Goal: Task Accomplishment & Management: Manage account settings

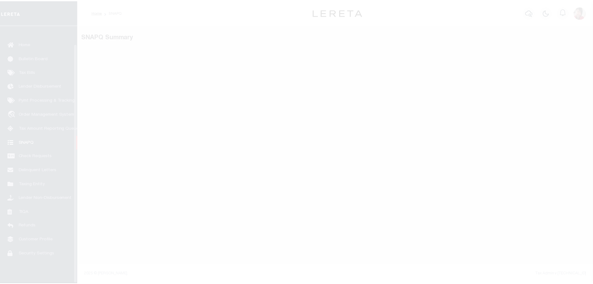
scroll to position [20, 0]
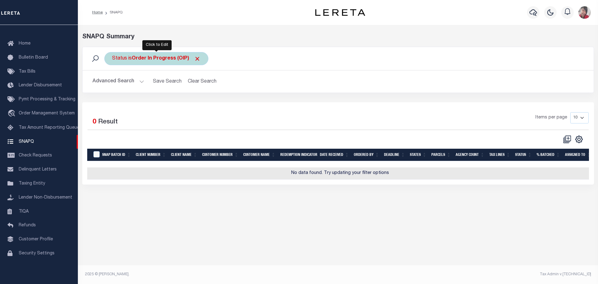
click at [149, 56] on b "Order In Progress (OIP)" at bounding box center [166, 58] width 69 height 5
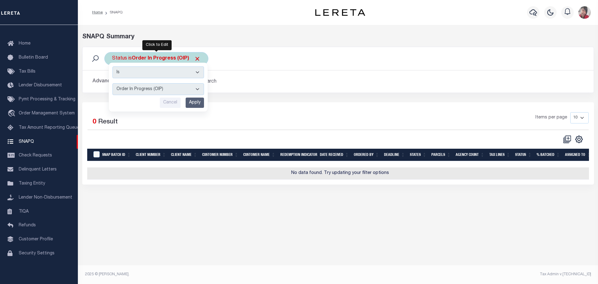
click at [199, 87] on select "Complete (CPT) Order In Progress (OIP)" at bounding box center [158, 89] width 92 height 12
select select "CPT"
click at [112, 83] on select "Complete (CPT) Order In Progress (OIP)" at bounding box center [158, 89] width 92 height 12
click at [192, 102] on input "Apply" at bounding box center [195, 103] width 18 height 10
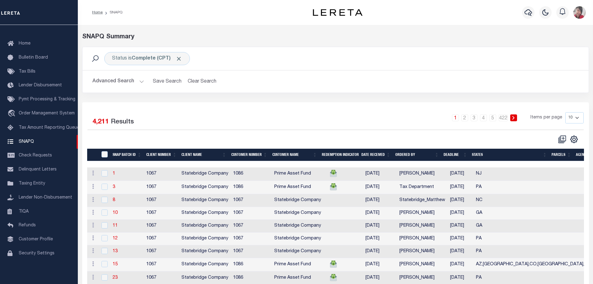
click at [576, 117] on select "10 25 50 100" at bounding box center [575, 117] width 18 height 11
select select "100"
click at [566, 112] on select "10 25 50 100" at bounding box center [575, 117] width 18 height 11
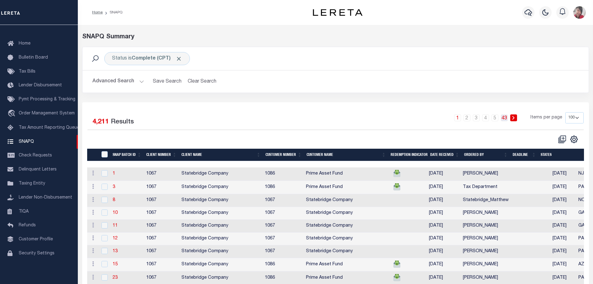
click at [506, 120] on link "43" at bounding box center [504, 117] width 7 height 7
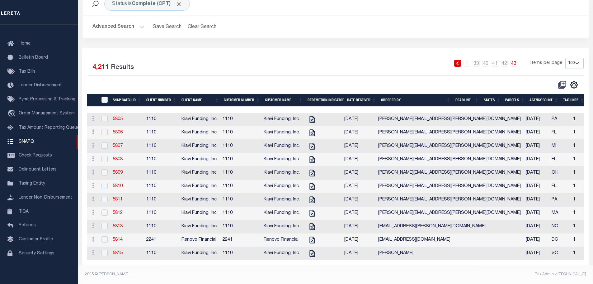
scroll to position [64, 0]
click at [506, 60] on link "42" at bounding box center [504, 63] width 7 height 7
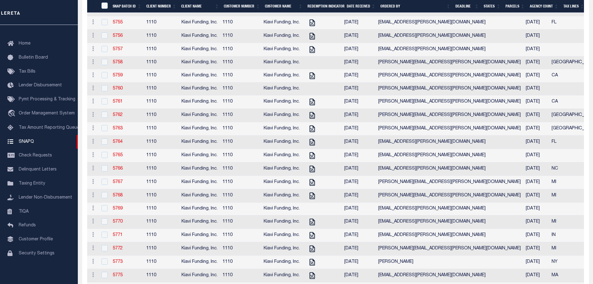
scroll to position [873, 0]
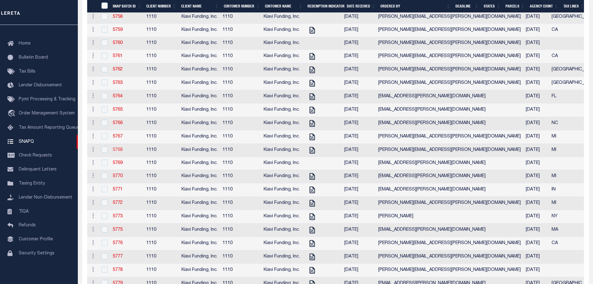
click at [120, 152] on link "5768" at bounding box center [118, 150] width 10 height 4
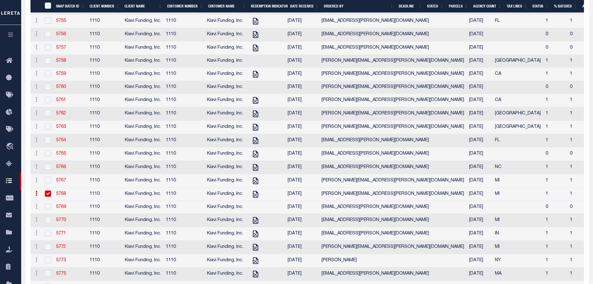
scroll to position [856, 0]
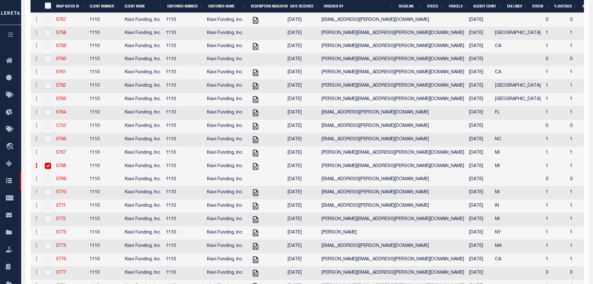
click at [60, 128] on link "5765" at bounding box center [61, 126] width 10 height 4
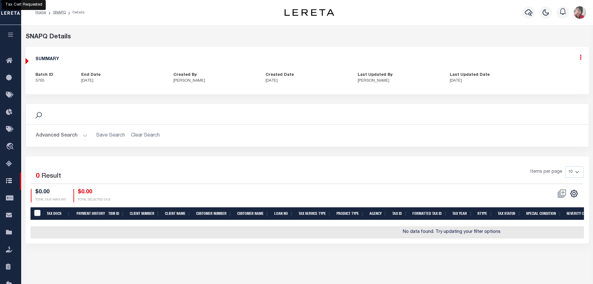
click at [580, 58] on icon at bounding box center [581, 57] width 2 height 5
click at [550, 73] on link "Edit" at bounding box center [564, 75] width 49 height 10
select select "CPT"
checkbox input "true"
type textarea "8/6/25 - Per web, taxes are paid in full for 2024 1/2 and 2/2 - VS"
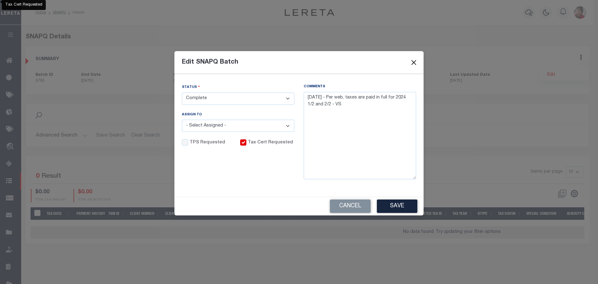
click at [415, 61] on button "Close" at bounding box center [414, 63] width 8 height 8
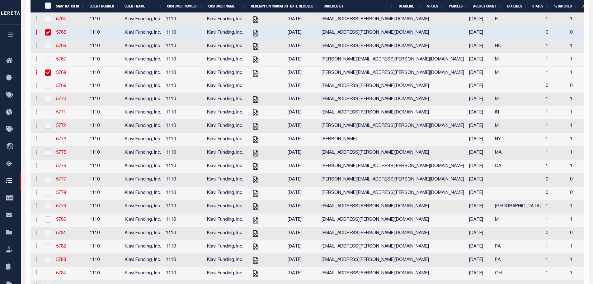
scroll to position [950, 0]
click at [60, 88] on link "5769" at bounding box center [61, 85] width 10 height 4
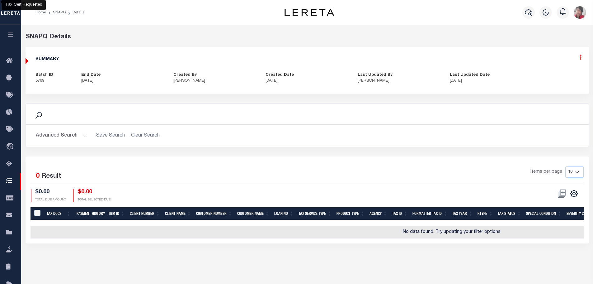
click at [580, 60] on icon at bounding box center [581, 57] width 2 height 5
click at [554, 74] on link "Edit" at bounding box center [564, 75] width 49 height 10
checkbox input "false"
type textarea "8/6/25 - Loan #34658294 Parcel #22118488.009 Removing the Detroit City Winter T…"
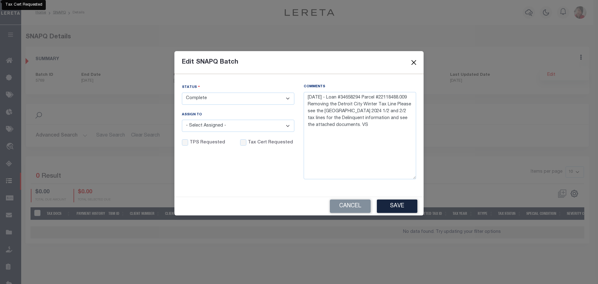
click at [416, 63] on button "Close" at bounding box center [414, 63] width 8 height 8
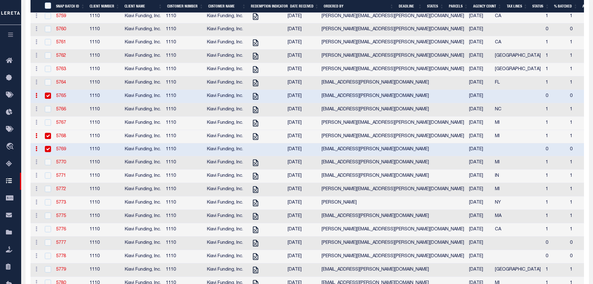
scroll to position [887, 0]
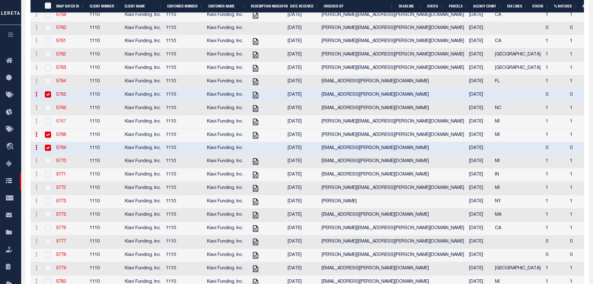
click at [61, 124] on link "5767" at bounding box center [61, 121] width 10 height 4
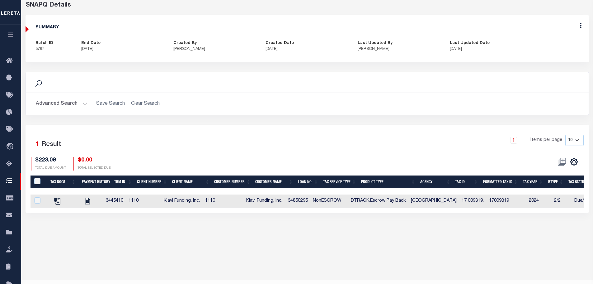
scroll to position [46, 0]
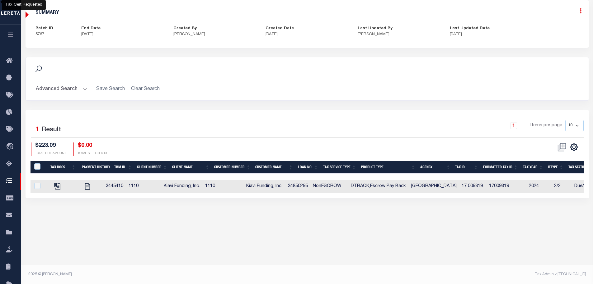
click at [581, 13] on icon at bounding box center [581, 10] width 2 height 5
click at [550, 27] on link "Edit" at bounding box center [564, 29] width 49 height 10
checkbox input "true"
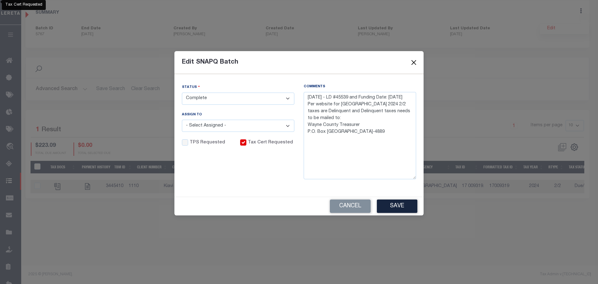
click at [412, 63] on button "Close" at bounding box center [414, 63] width 8 height 8
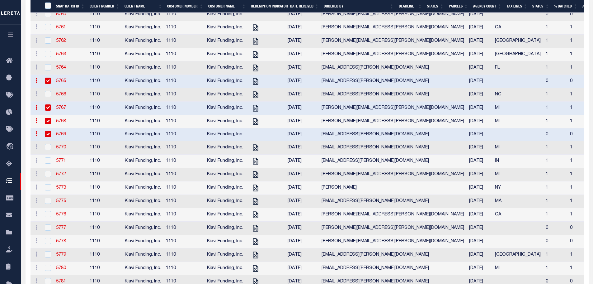
scroll to position [902, 0]
click at [59, 83] on link "5765" at bounding box center [61, 80] width 10 height 4
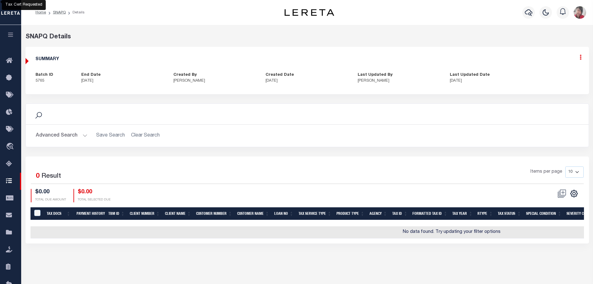
click at [580, 59] on icon at bounding box center [581, 57] width 2 height 5
click at [546, 76] on link "Edit" at bounding box center [564, 75] width 49 height 10
type textarea "8/6/25 - Per web, taxes are paid in full for 2024 1/2 and 2/2 - VS"
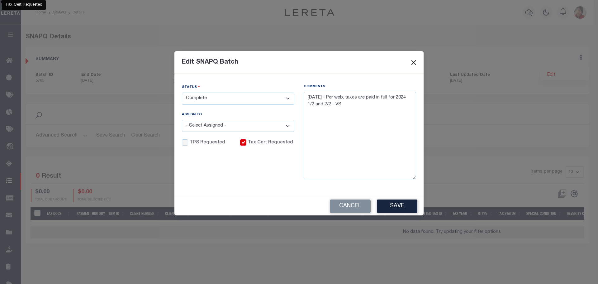
click at [416, 65] on button "Close" at bounding box center [414, 63] width 8 height 8
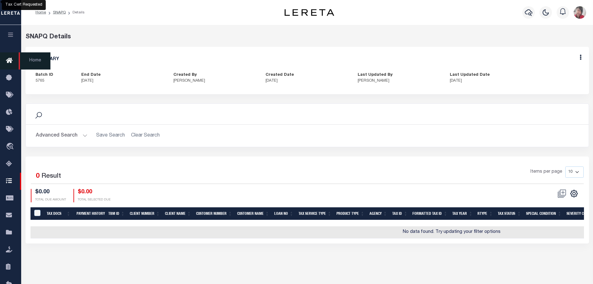
click at [8, 60] on icon at bounding box center [11, 61] width 10 height 8
click at [55, 15] on li "SNAPQ" at bounding box center [56, 13] width 20 height 6
click at [57, 12] on link "SNAPQ" at bounding box center [59, 13] width 13 height 4
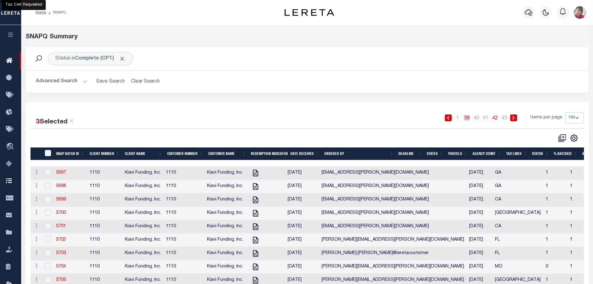
click at [469, 117] on link "39" at bounding box center [467, 117] width 7 height 7
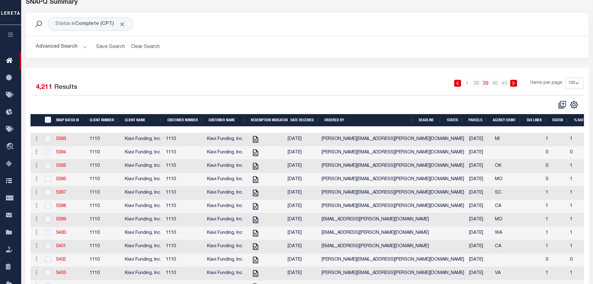
scroll to position [62, 0]
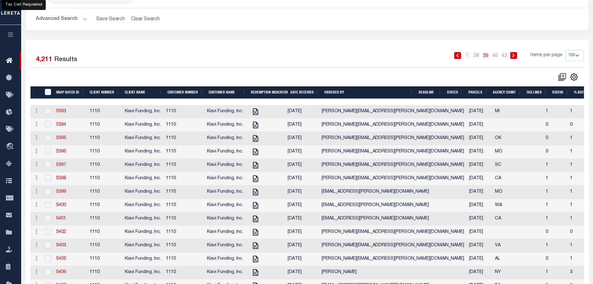
click at [578, 56] on select "10 25 50 100" at bounding box center [575, 55] width 18 height 11
select select "10"
click at [566, 50] on select "10 25 50 100" at bounding box center [575, 55] width 18 height 11
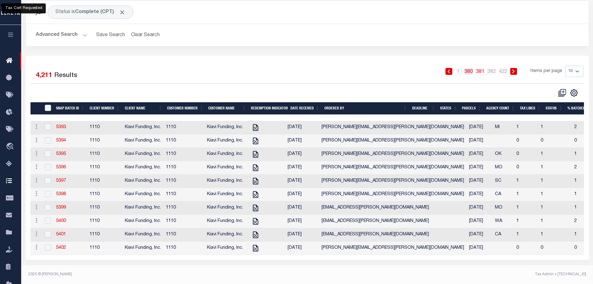
click at [471, 69] on link "380" at bounding box center [468, 71] width 9 height 7
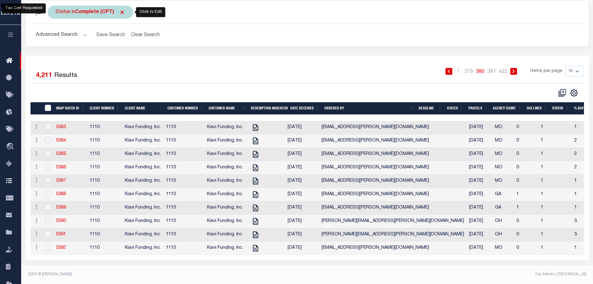
click at [92, 10] on b "Complete (CPT)" at bounding box center [100, 12] width 50 height 5
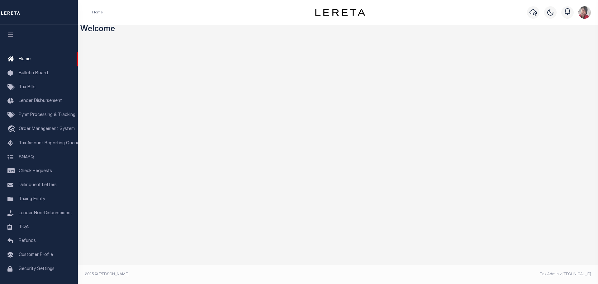
click at [262, 9] on div "Home" at bounding box center [192, 12] width 211 height 13
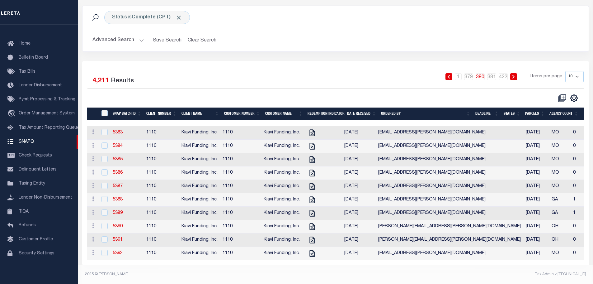
scroll to position [50, 0]
click at [469, 73] on link "379" at bounding box center [468, 76] width 9 height 7
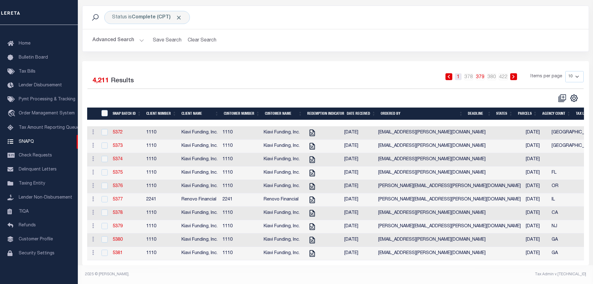
click at [459, 73] on link "1" at bounding box center [458, 76] width 7 height 7
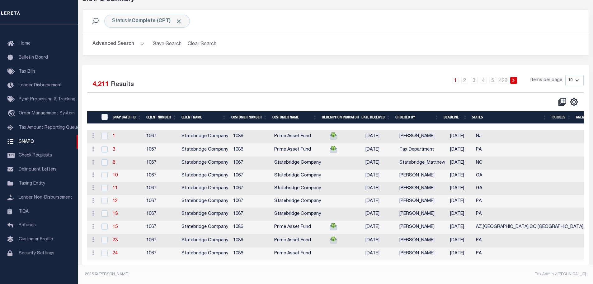
scroll to position [44, 0]
click at [496, 77] on link "5" at bounding box center [493, 80] width 7 height 7
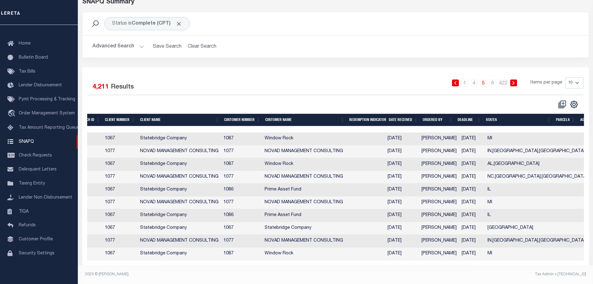
scroll to position [0, 0]
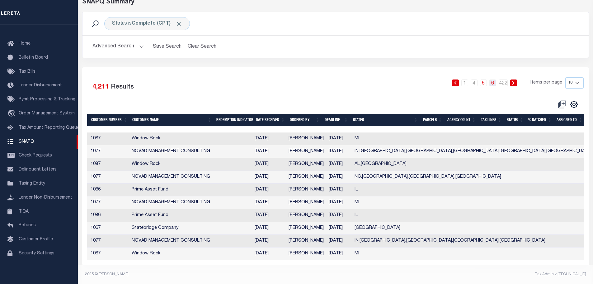
click at [493, 79] on link "6" at bounding box center [493, 82] width 7 height 7
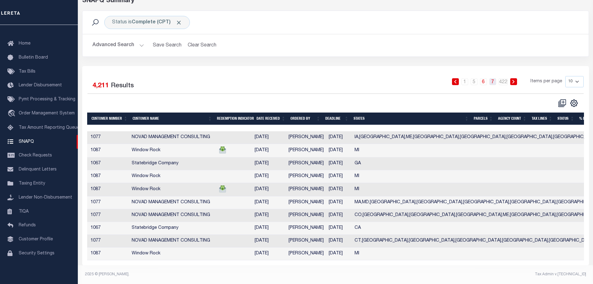
click at [495, 80] on link "7" at bounding box center [493, 81] width 7 height 7
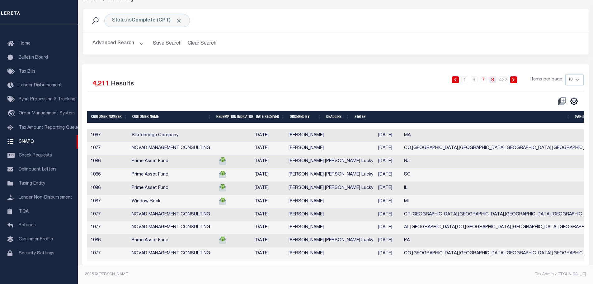
click at [495, 79] on link "8" at bounding box center [493, 79] width 7 height 7
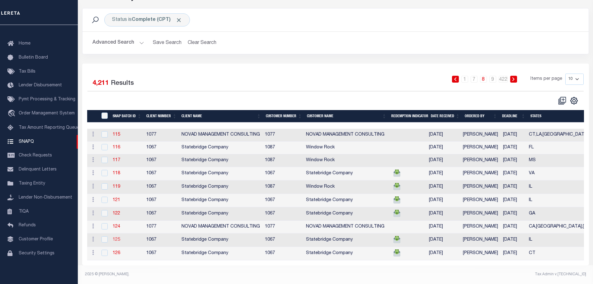
click at [117, 239] on link "125" at bounding box center [116, 239] width 7 height 4
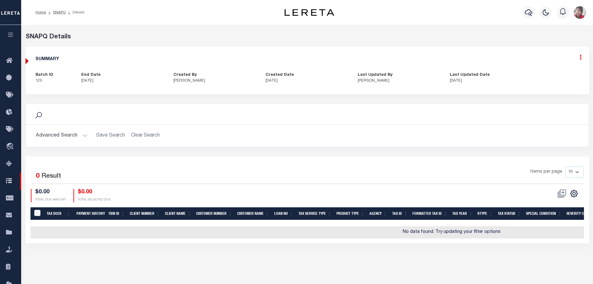
click at [581, 59] on icon at bounding box center [581, 57] width 2 height 5
click at [553, 76] on link "Edit" at bounding box center [564, 75] width 49 height 10
select select "CPT"
checkbox input "true"
type textarea "Customer Request - Michael/Staci"
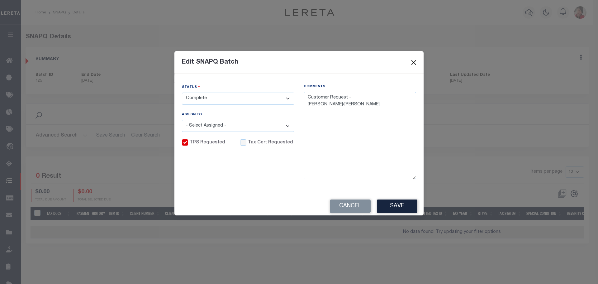
click at [412, 62] on button "Close" at bounding box center [414, 63] width 8 height 8
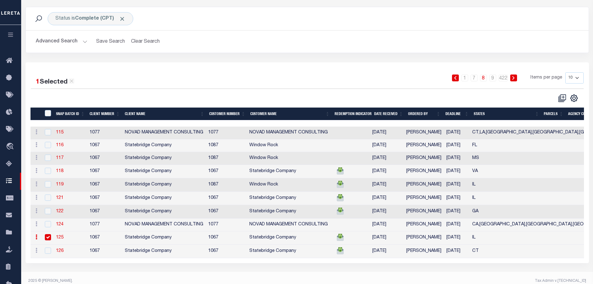
click at [47, 238] on input "checkbox" at bounding box center [48, 237] width 6 height 6
checkbox input "false"
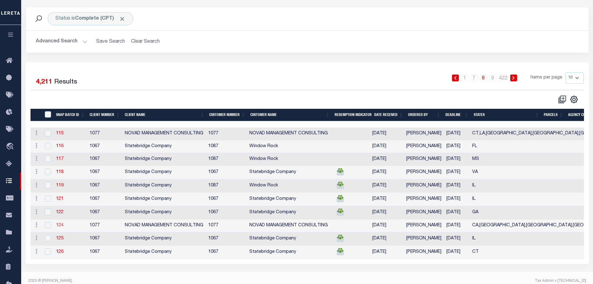
click at [61, 227] on link "124" at bounding box center [59, 225] width 7 height 4
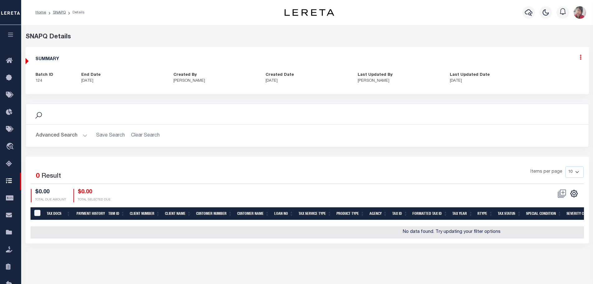
click at [582, 58] on icon at bounding box center [581, 57] width 2 height 5
click at [552, 77] on link "Edit" at bounding box center [564, 75] width 49 height 10
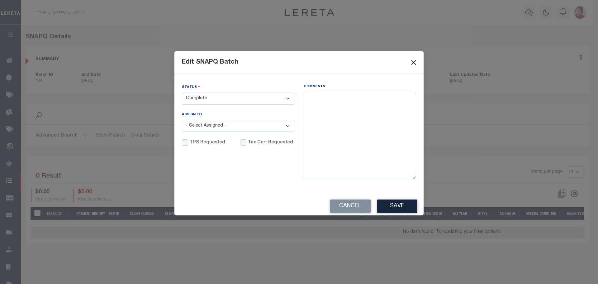
click at [417, 61] on button "Close" at bounding box center [414, 63] width 8 height 8
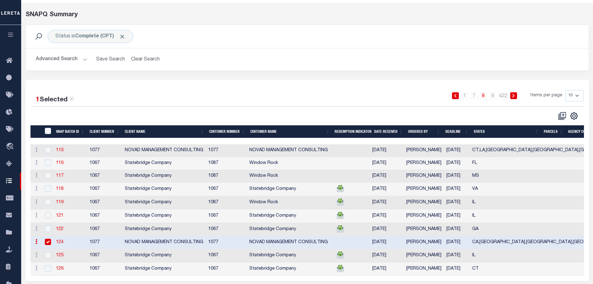
scroll to position [40, 0]
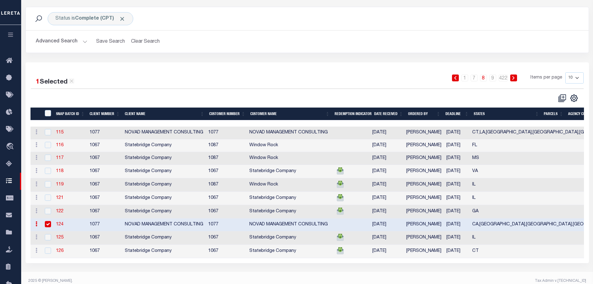
click at [49, 225] on input "checkbox" at bounding box center [48, 224] width 6 height 6
checkbox input "false"
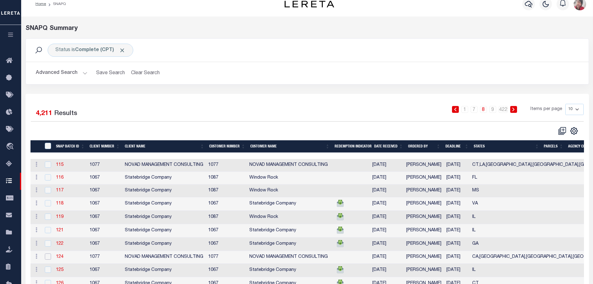
scroll to position [0, 0]
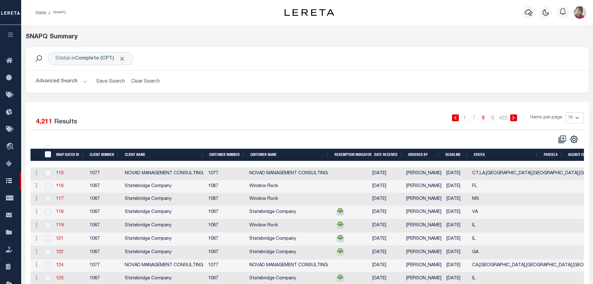
click at [86, 81] on button "Advanced Search" at bounding box center [62, 81] width 52 height 12
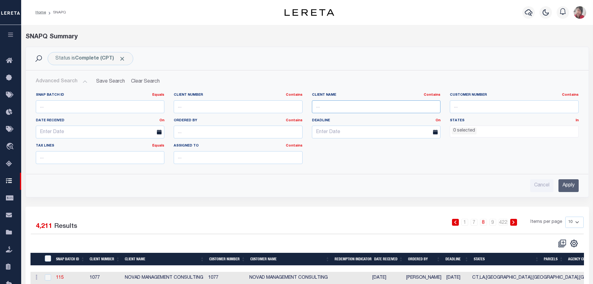
click at [331, 109] on input "text" at bounding box center [376, 106] width 129 height 13
type input "Kiavi"
click at [573, 186] on input "Apply" at bounding box center [569, 185] width 20 height 13
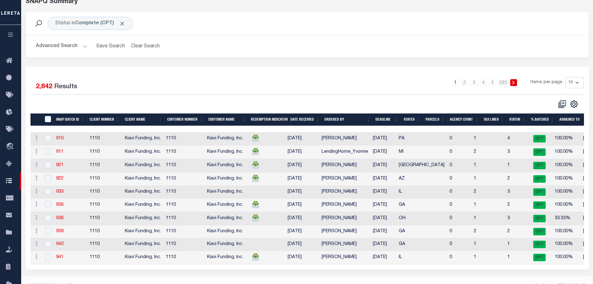
scroll to position [47, 0]
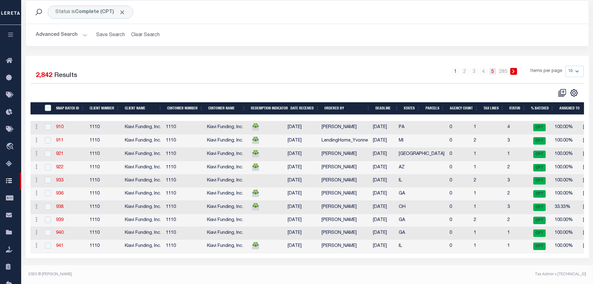
click at [493, 72] on link "5" at bounding box center [493, 71] width 7 height 7
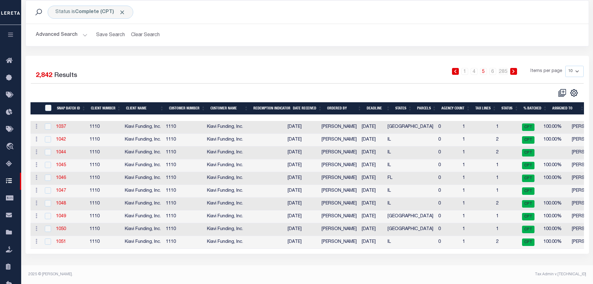
scroll to position [0, 3]
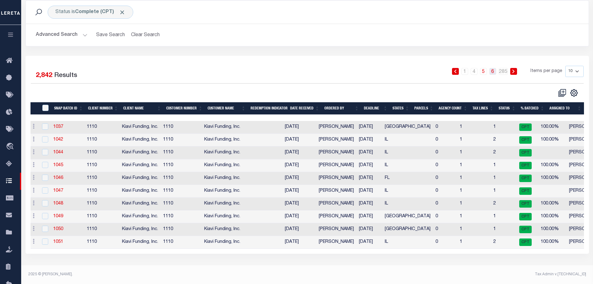
click at [496, 72] on link "6" at bounding box center [493, 71] width 7 height 7
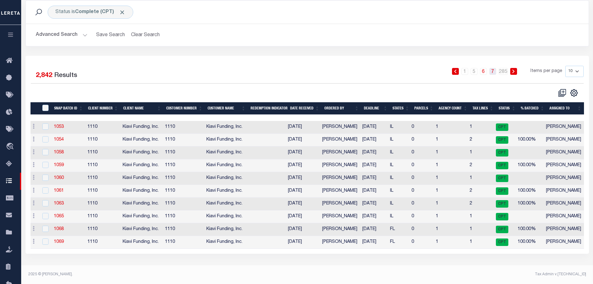
click at [494, 73] on link "7" at bounding box center [493, 71] width 7 height 7
click at [494, 72] on link "8" at bounding box center [493, 71] width 7 height 7
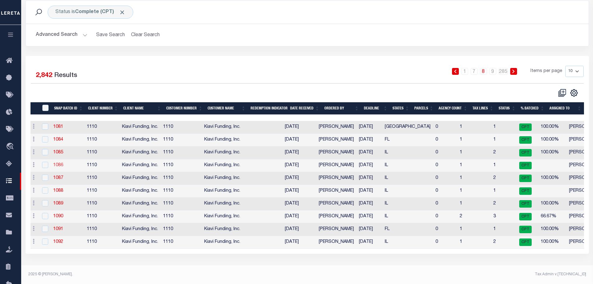
click at [60, 166] on link "1086" at bounding box center [58, 165] width 10 height 4
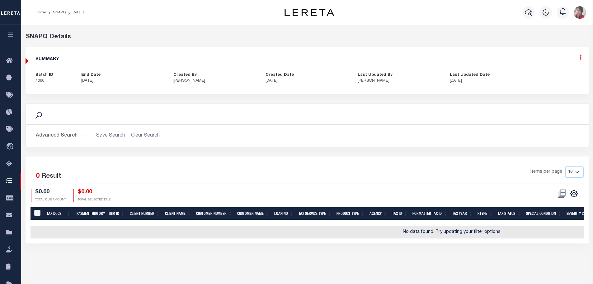
click at [582, 59] on icon at bounding box center [581, 57] width 2 height 5
click at [554, 74] on link "Edit" at bounding box center [564, 75] width 49 height 10
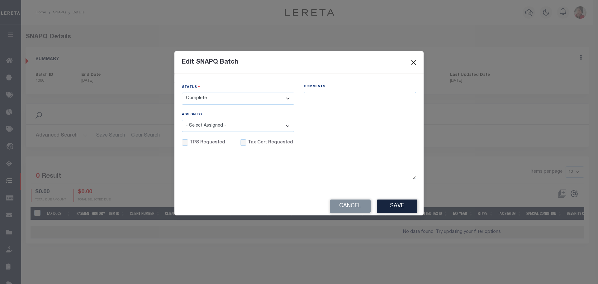
click at [414, 60] on button "Close" at bounding box center [414, 63] width 8 height 8
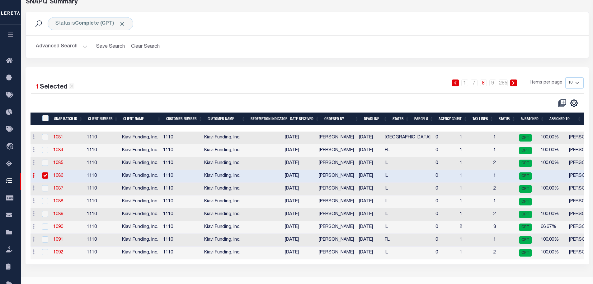
scroll to position [46, 0]
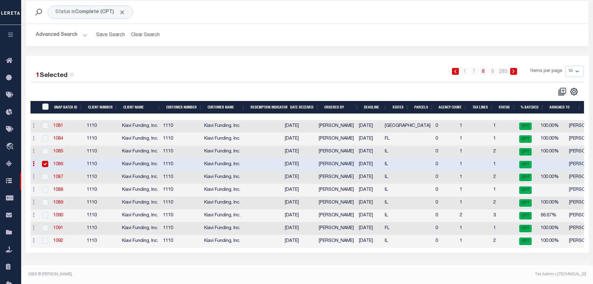
click at [46, 166] on input "checkbox" at bounding box center [45, 164] width 6 height 6
checkbox input "false"
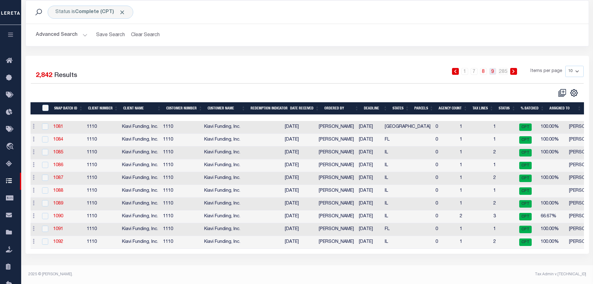
click at [495, 74] on link "9" at bounding box center [493, 71] width 7 height 7
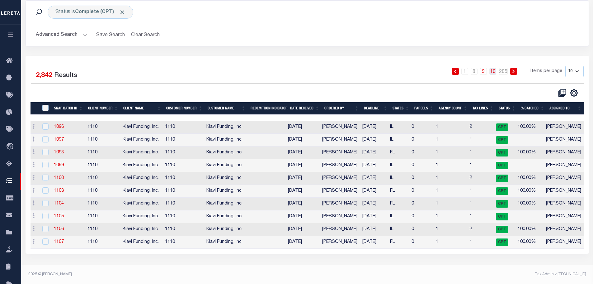
click at [495, 73] on link "10" at bounding box center [493, 71] width 7 height 7
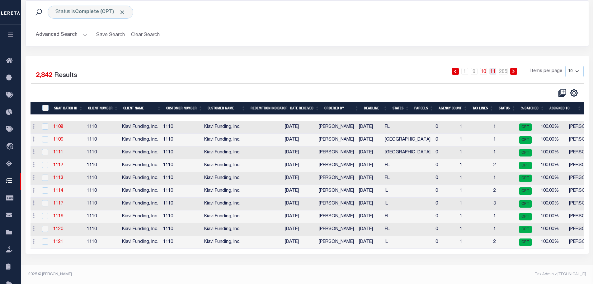
click at [492, 71] on link "11" at bounding box center [493, 71] width 7 height 7
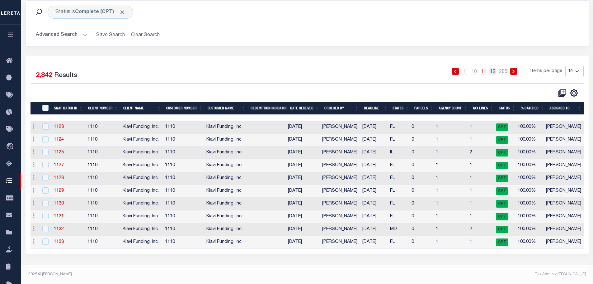
click at [495, 73] on link "12" at bounding box center [493, 71] width 7 height 7
click at [59, 218] on link "1145" at bounding box center [59, 216] width 10 height 4
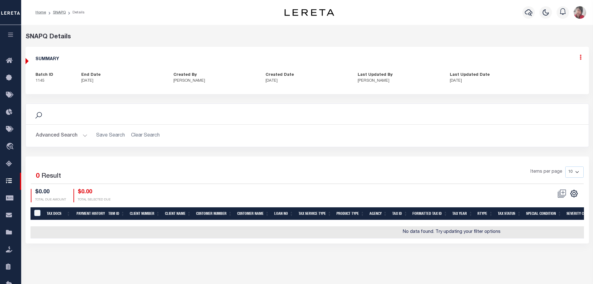
click at [581, 60] on icon at bounding box center [581, 57] width 2 height 5
click at [548, 73] on link "Edit" at bounding box center [564, 75] width 49 height 10
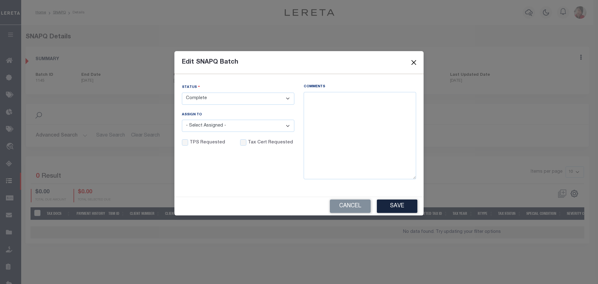
click at [413, 62] on button "Close" at bounding box center [414, 63] width 8 height 8
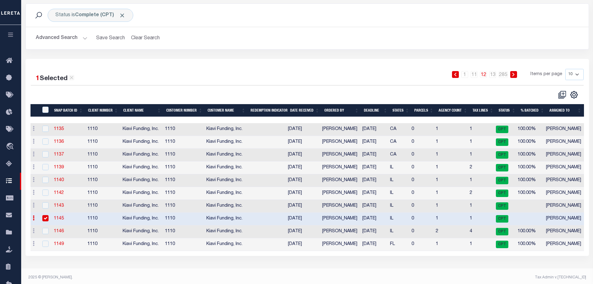
scroll to position [46, 0]
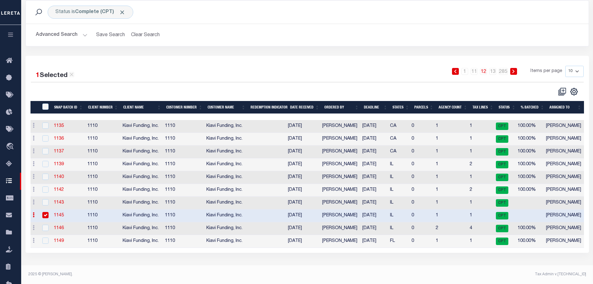
click at [45, 215] on input "checkbox" at bounding box center [45, 215] width 6 height 6
checkbox input "false"
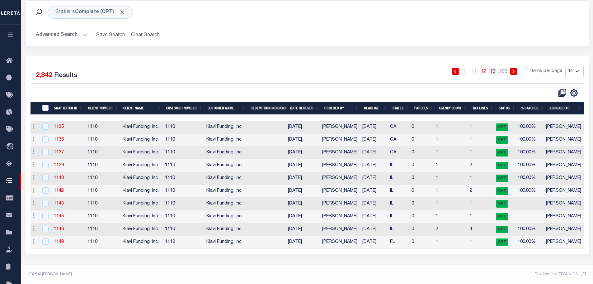
click at [495, 71] on link "13" at bounding box center [493, 71] width 7 height 7
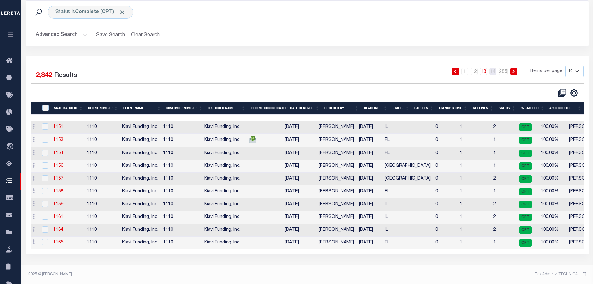
click at [495, 71] on link "14" at bounding box center [493, 71] width 7 height 7
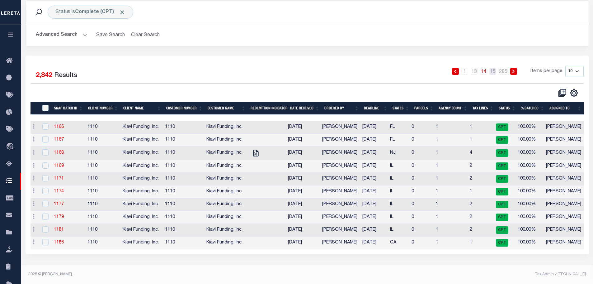
click at [495, 71] on link "15" at bounding box center [493, 71] width 7 height 7
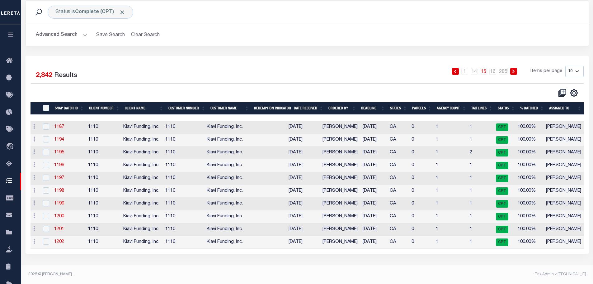
scroll to position [0, 2]
click at [495, 71] on link "16" at bounding box center [493, 71] width 7 height 7
click at [494, 73] on link "17" at bounding box center [493, 71] width 7 height 7
click at [495, 73] on link "18" at bounding box center [493, 71] width 7 height 7
click at [495, 72] on link "19" at bounding box center [493, 71] width 7 height 7
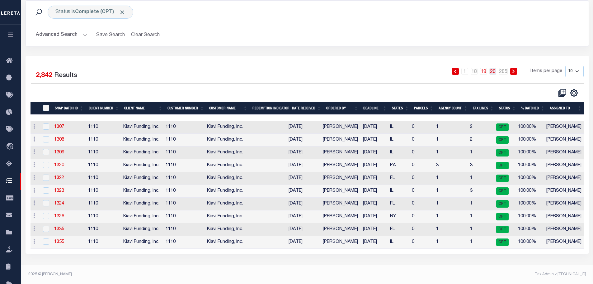
click at [495, 73] on link "20" at bounding box center [493, 71] width 7 height 7
click at [495, 73] on link "21" at bounding box center [493, 71] width 7 height 7
click at [495, 73] on link "22" at bounding box center [493, 71] width 7 height 7
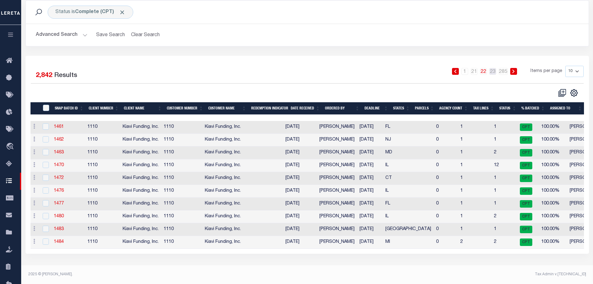
click at [495, 73] on link "23" at bounding box center [493, 71] width 7 height 7
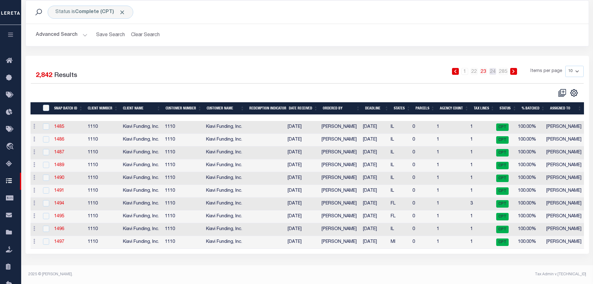
click at [495, 73] on link "24" at bounding box center [493, 71] width 7 height 7
click at [495, 73] on link "25" at bounding box center [493, 71] width 7 height 7
click at [495, 73] on link "26" at bounding box center [493, 71] width 7 height 7
click at [495, 73] on link "27" at bounding box center [493, 71] width 7 height 7
click at [495, 73] on link "28" at bounding box center [493, 71] width 7 height 7
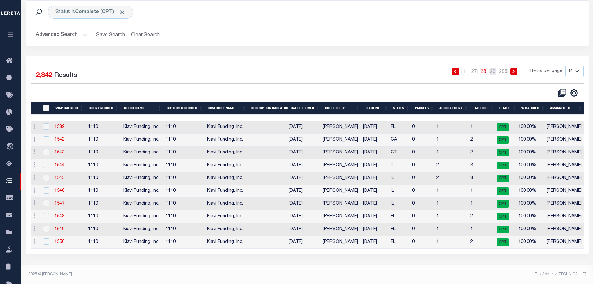
click at [495, 73] on link "29" at bounding box center [493, 71] width 7 height 7
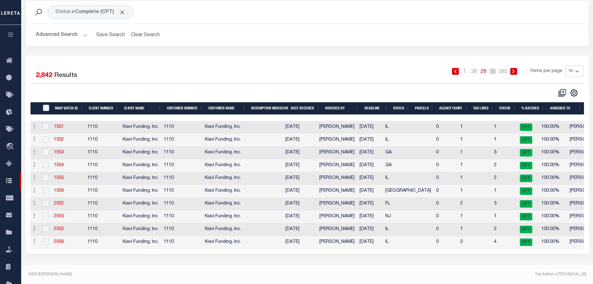
click at [495, 73] on link "30" at bounding box center [493, 71] width 7 height 7
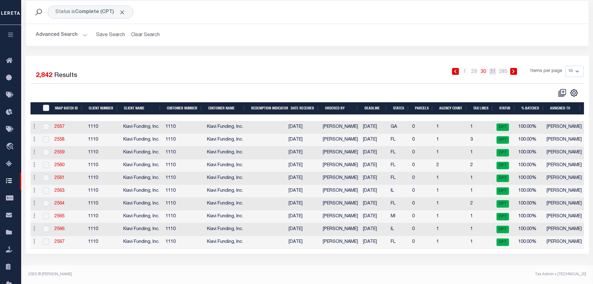
click at [495, 73] on link "31" at bounding box center [493, 71] width 7 height 7
click at [495, 69] on link "32" at bounding box center [493, 71] width 7 height 7
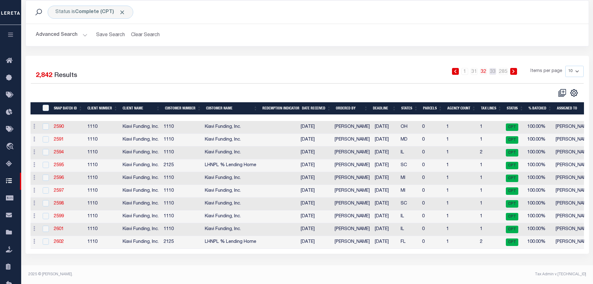
click at [495, 69] on link "33" at bounding box center [493, 71] width 7 height 7
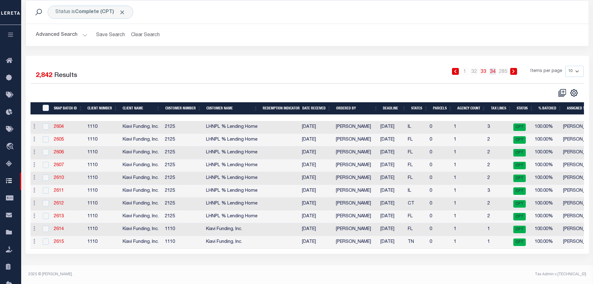
click at [494, 71] on link "34" at bounding box center [493, 71] width 7 height 7
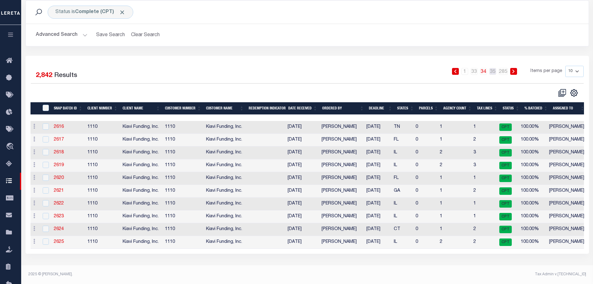
click at [494, 71] on link "35" at bounding box center [493, 71] width 7 height 7
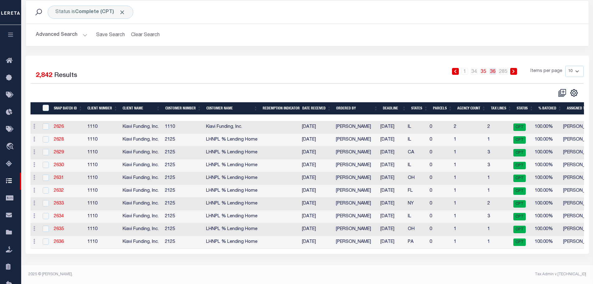
click at [495, 71] on link "36" at bounding box center [493, 71] width 7 height 7
click at [495, 71] on link "37" at bounding box center [493, 71] width 7 height 7
click at [495, 71] on link "38" at bounding box center [493, 71] width 7 height 7
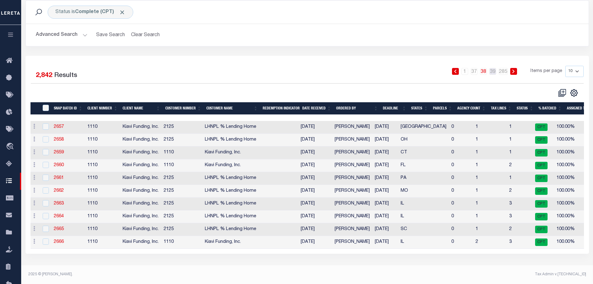
click at [495, 71] on link "39" at bounding box center [493, 71] width 7 height 7
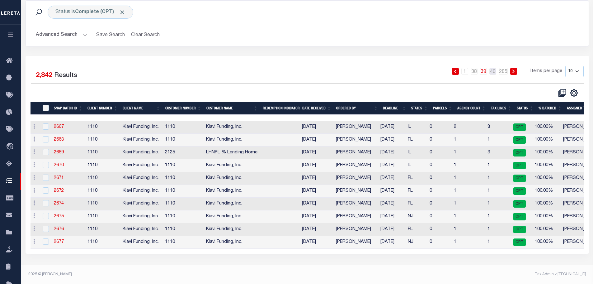
click at [495, 71] on link "40" at bounding box center [493, 71] width 7 height 7
click at [493, 73] on link "41" at bounding box center [493, 71] width 7 height 7
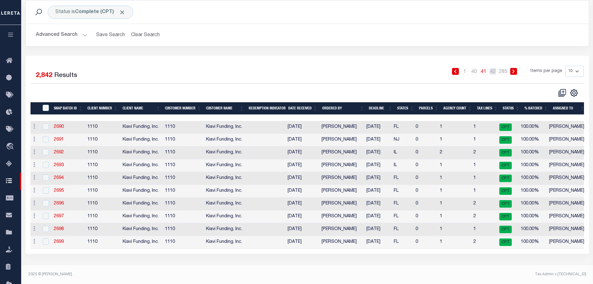
click at [493, 73] on link "42" at bounding box center [493, 71] width 7 height 7
click at [493, 73] on link "43" at bounding box center [493, 71] width 7 height 7
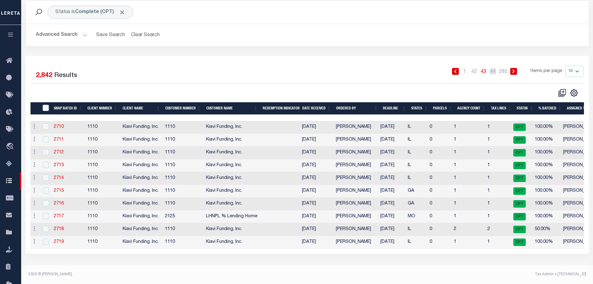
click at [493, 73] on link "44" at bounding box center [493, 71] width 7 height 7
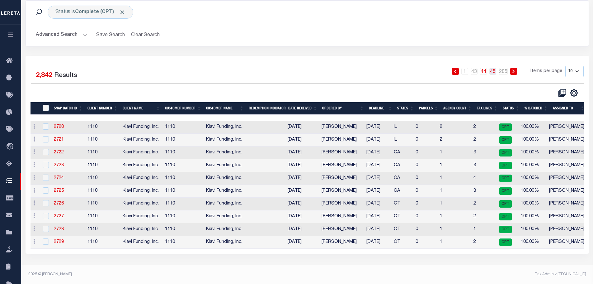
click at [495, 69] on link "45" at bounding box center [493, 71] width 7 height 7
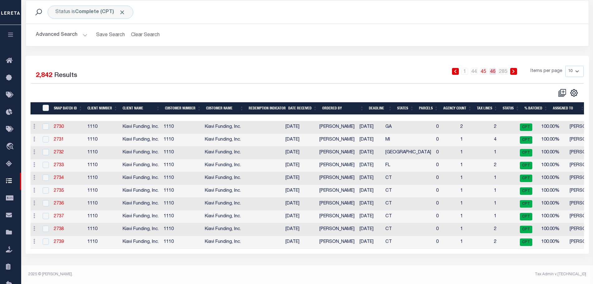
click at [494, 70] on link "46" at bounding box center [493, 71] width 7 height 7
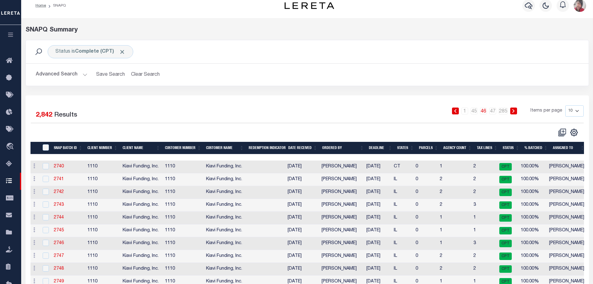
scroll to position [0, 0]
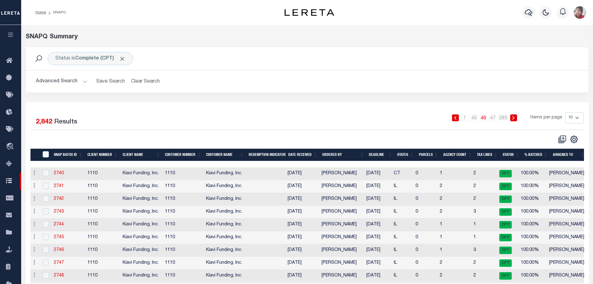
click at [85, 82] on button "Advanced Search" at bounding box center [62, 81] width 52 height 12
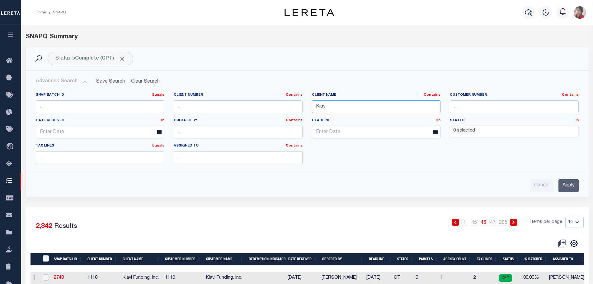
drag, startPoint x: 330, startPoint y: 110, endPoint x: 314, endPoint y: 107, distance: 16.6
click at [314, 107] on input "Kiavi" at bounding box center [376, 106] width 129 height 13
click at [576, 184] on input "Apply" at bounding box center [569, 185] width 20 height 13
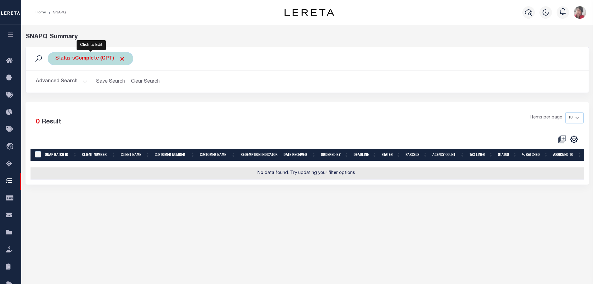
click at [90, 62] on div "Status is Complete (CPT)" at bounding box center [91, 58] width 86 height 13
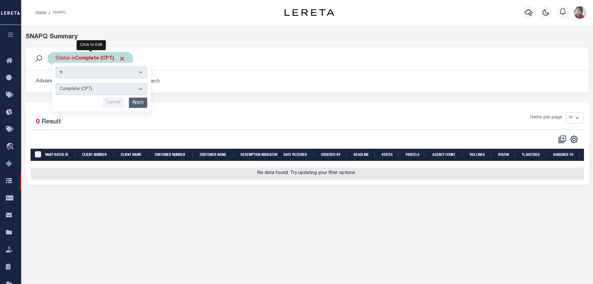
click at [142, 89] on select "Complete (CPT) Order In Progress (OIP)" at bounding box center [102, 89] width 92 height 12
click at [237, 49] on div "Status is Complete (CPT) Is Contains Complete (CPT) Order In Progress (OIP) Can…" at bounding box center [307, 58] width 563 height 23
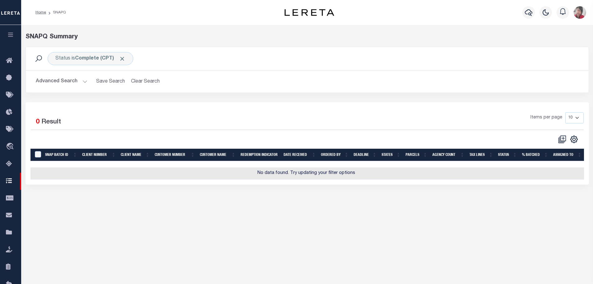
click at [80, 81] on button "Advanced Search" at bounding box center [62, 81] width 52 height 12
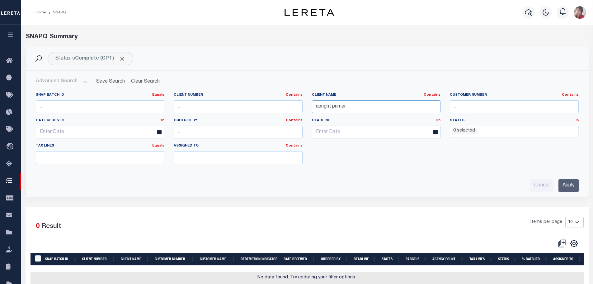
drag, startPoint x: 359, startPoint y: 105, endPoint x: 334, endPoint y: 105, distance: 24.9
click at [334, 105] on input "upright primer" at bounding box center [376, 106] width 129 height 13
type input "upright"
click at [578, 187] on input "Apply" at bounding box center [569, 185] width 20 height 13
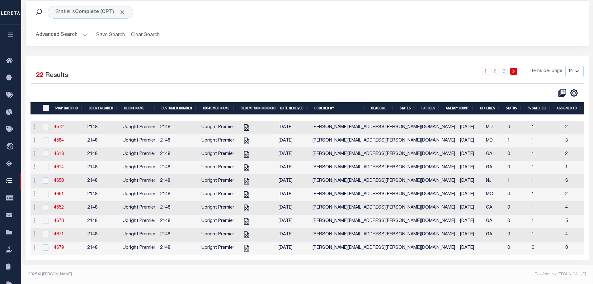
scroll to position [50, 0]
click at [578, 67] on select "10 25 50 100" at bounding box center [575, 71] width 18 height 11
select select "100"
click at [566, 66] on select "10 25 50 100" at bounding box center [575, 71] width 18 height 11
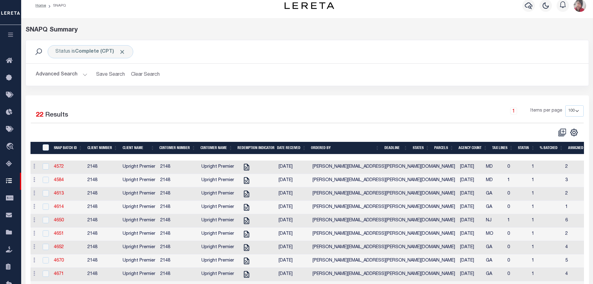
scroll to position [0, 0]
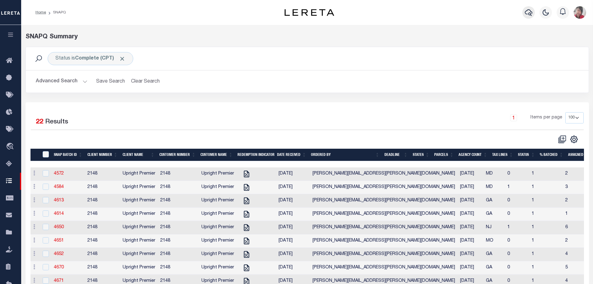
click at [530, 13] on icon "button" at bounding box center [528, 12] width 7 height 7
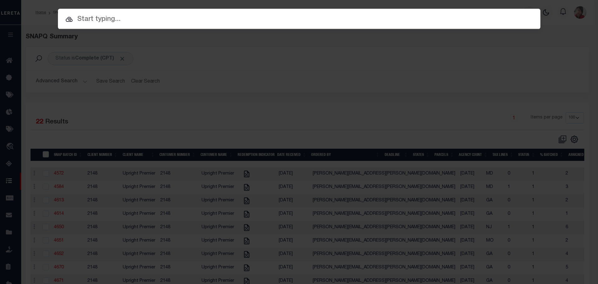
click at [339, 18] on input "text" at bounding box center [299, 19] width 483 height 11
paste input "FTF_67283_53867"
type input "FTF_67283_53867"
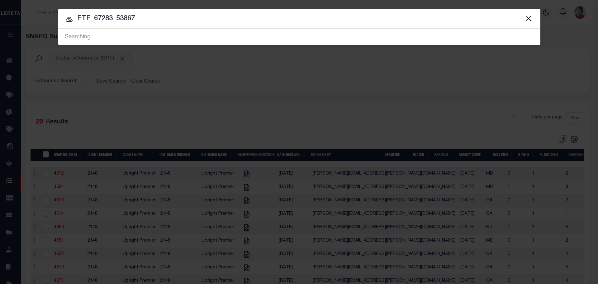
click at [238, 33] on span "FTF_67283_53867 Searching..." at bounding box center [299, 37] width 483 height 16
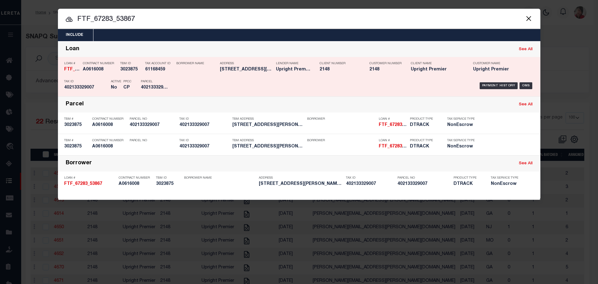
click at [152, 88] on h5 "402133329007" at bounding box center [155, 87] width 28 height 5
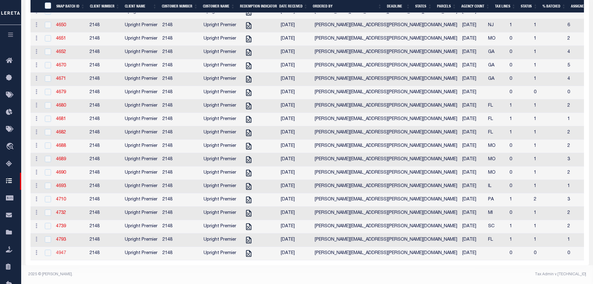
click at [59, 251] on link "4947" at bounding box center [61, 253] width 10 height 4
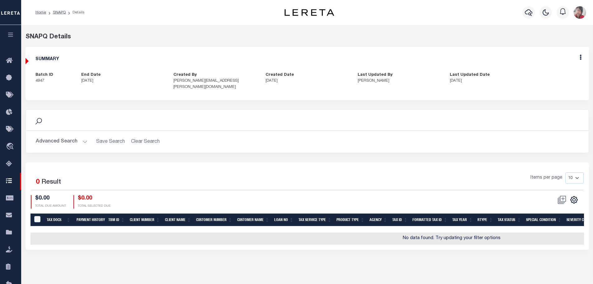
click at [582, 56] on div "Edit" at bounding box center [581, 58] width 17 height 23
click at [580, 60] on icon at bounding box center [581, 57] width 2 height 5
click at [555, 75] on link "Edit" at bounding box center [564, 75] width 49 height 10
checkbox input "true"
type textarea "-8/30/2024- See Lender batch #39515 with a Funding date of 9/9/2024.- -verified…"
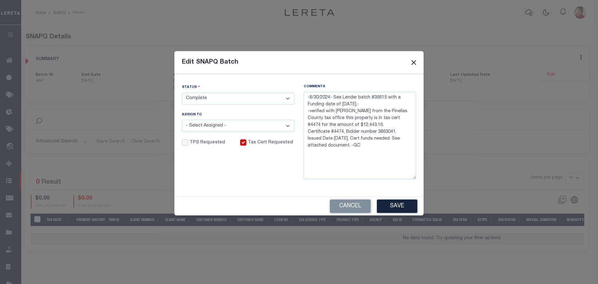
click at [417, 62] on button "Close" at bounding box center [414, 63] width 8 height 8
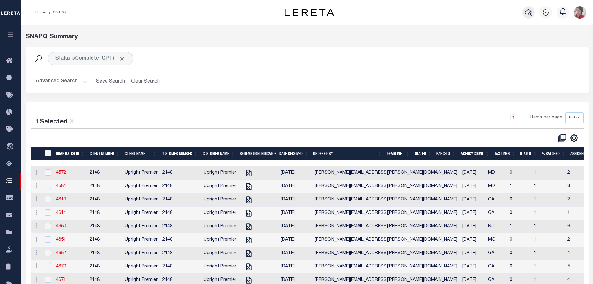
click at [528, 12] on icon "button" at bounding box center [528, 12] width 7 height 7
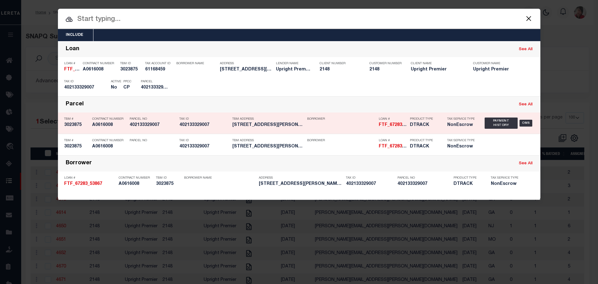
click at [193, 123] on h5 "402133329007" at bounding box center [204, 124] width 50 height 5
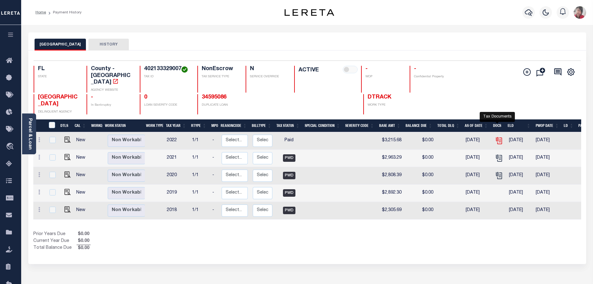
click at [499, 136] on icon "" at bounding box center [499, 140] width 8 height 8
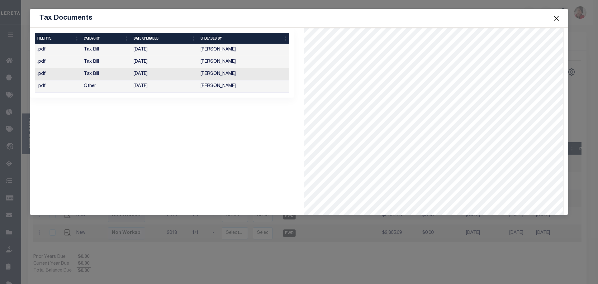
click at [555, 19] on button "Close" at bounding box center [557, 18] width 8 height 8
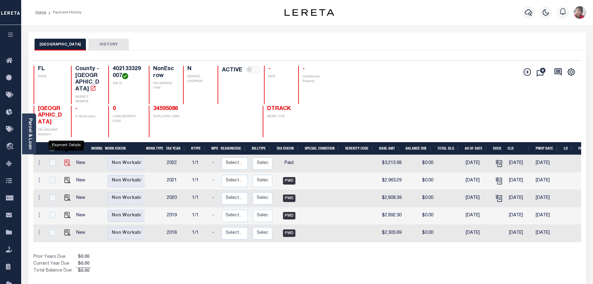
click at [66, 159] on img "" at bounding box center [67, 162] width 6 height 6
checkbox input "true"
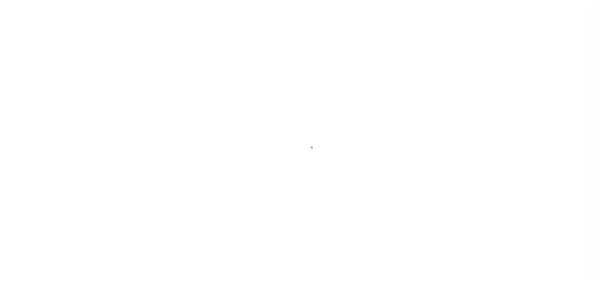
select select "PYD"
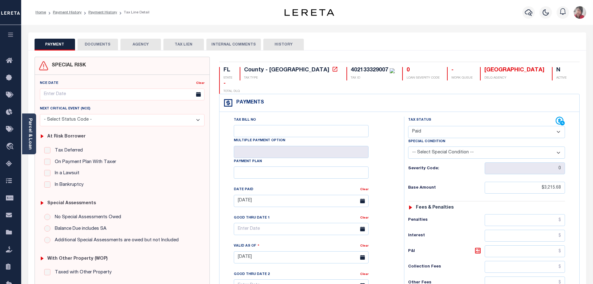
click at [292, 42] on button "HISTORY" at bounding box center [284, 45] width 40 height 12
select select "50"
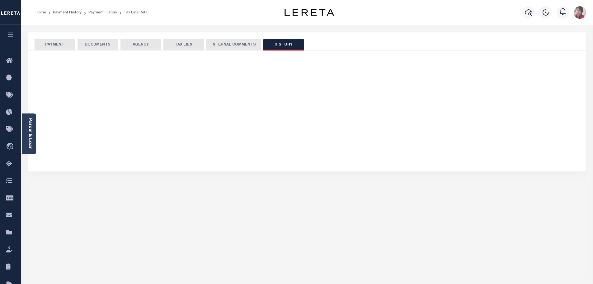
select select "50"
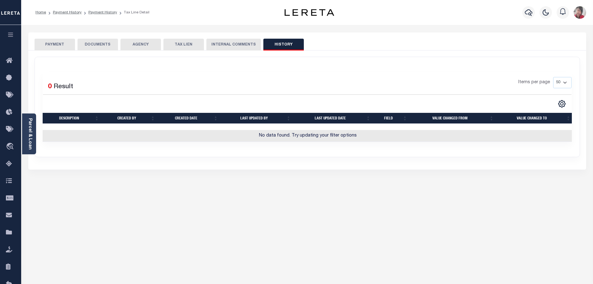
click at [40, 46] on button "PAYMENT" at bounding box center [55, 45] width 40 height 12
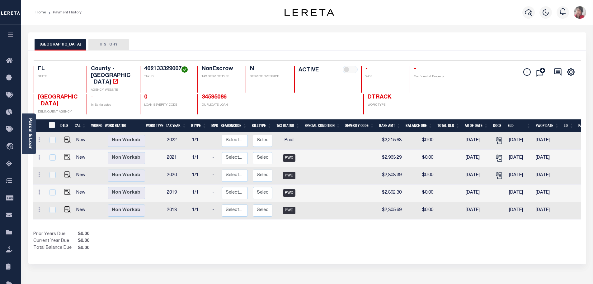
click at [108, 45] on button "HISTORY" at bounding box center [108, 45] width 40 height 12
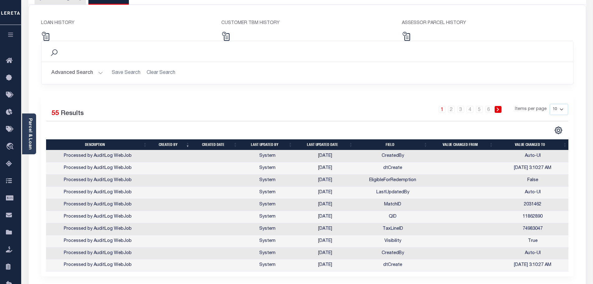
scroll to position [62, 0]
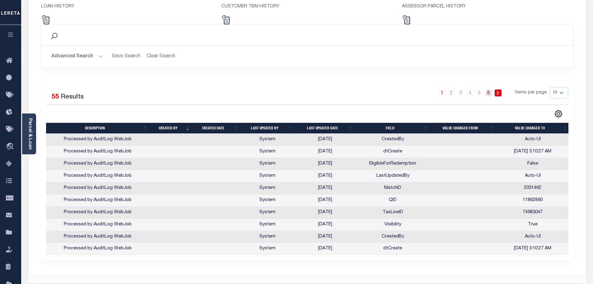
click at [491, 96] on link "6" at bounding box center [489, 92] width 7 height 7
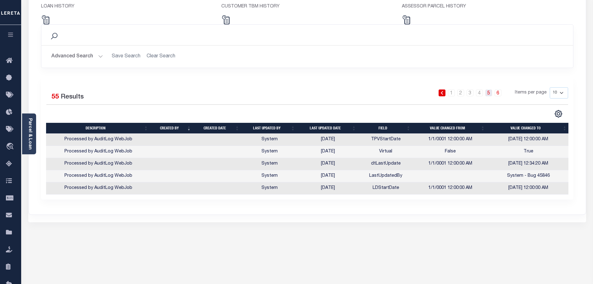
click at [492, 95] on link "5" at bounding box center [489, 92] width 7 height 7
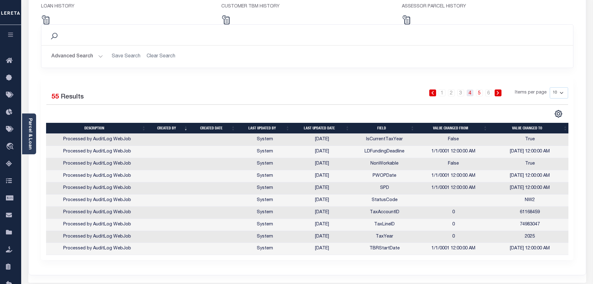
click at [471, 93] on link "4" at bounding box center [470, 92] width 7 height 7
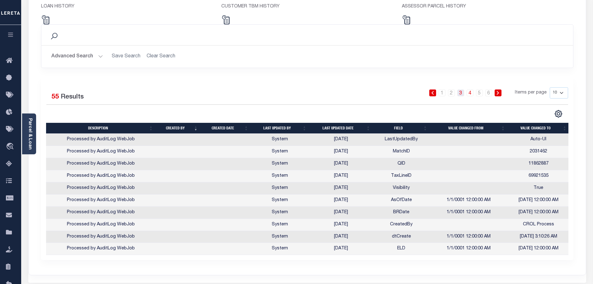
click at [461, 92] on link "3" at bounding box center [461, 92] width 7 height 7
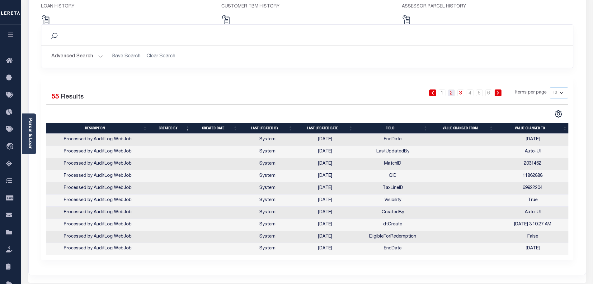
click at [451, 93] on link "2" at bounding box center [451, 92] width 7 height 7
click at [443, 95] on link "1" at bounding box center [442, 92] width 7 height 7
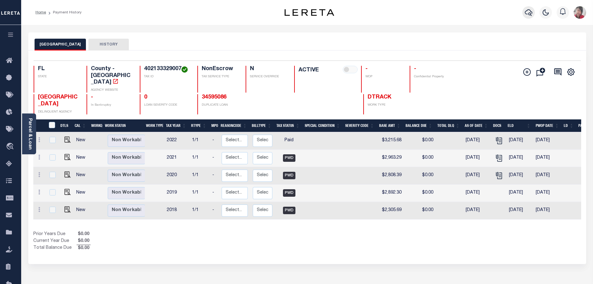
click at [528, 9] on icon "button" at bounding box center [528, 12] width 7 height 7
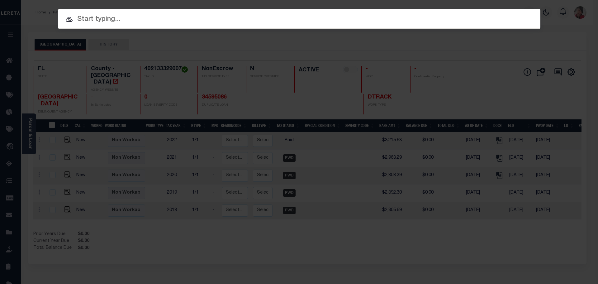
click at [335, 20] on input "text" at bounding box center [299, 19] width 483 height 11
paste input "FTF_67283_53867"
type input "FTF_67283_53867"
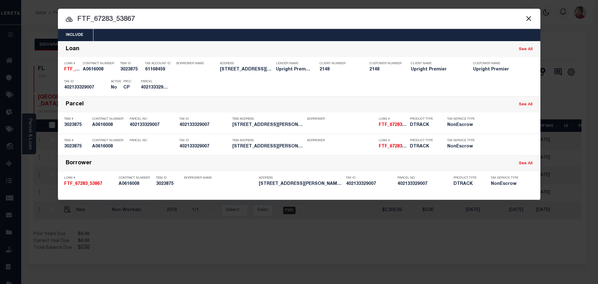
click at [305, 150] on div "Borrower" at bounding box center [338, 145] width 72 height 18
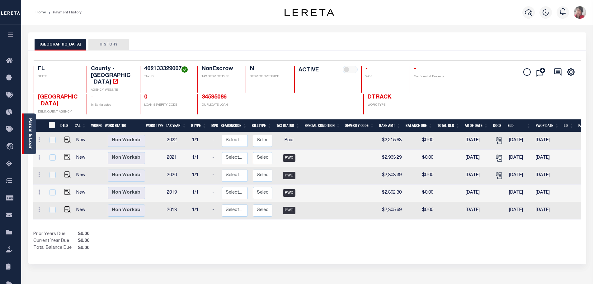
click at [30, 130] on link "Parcel & Loan" at bounding box center [30, 133] width 4 height 31
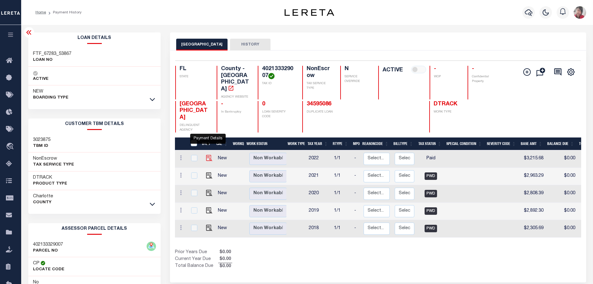
click at [209, 155] on img "" at bounding box center [209, 158] width 6 height 6
checkbox input "true"
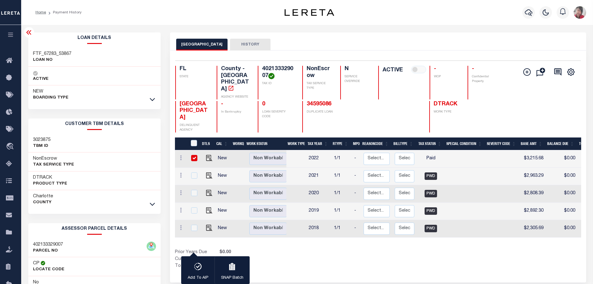
click at [195, 155] on input "checkbox" at bounding box center [194, 158] width 6 height 6
checkbox input "false"
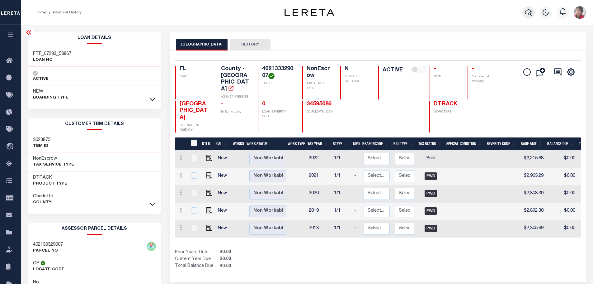
click at [529, 12] on icon "button" at bounding box center [528, 12] width 7 height 7
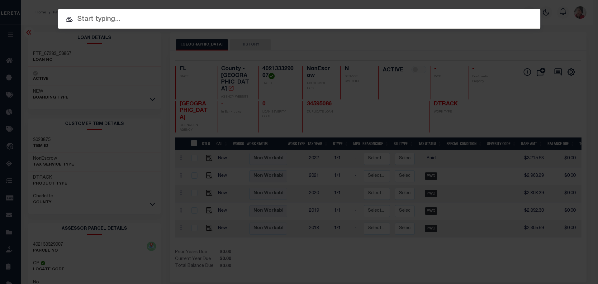
click at [293, 19] on input "text" at bounding box center [299, 19] width 483 height 11
paste input "34665643"
type input "34665643"
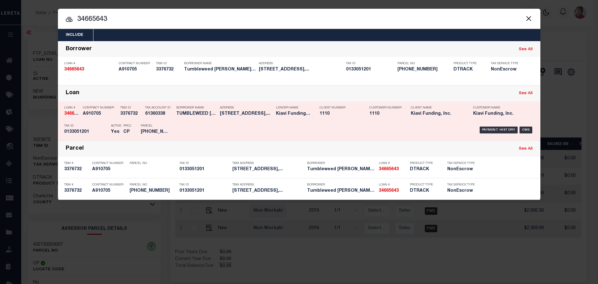
click at [252, 125] on div "Payment History OMS" at bounding box center [356, 130] width 356 height 18
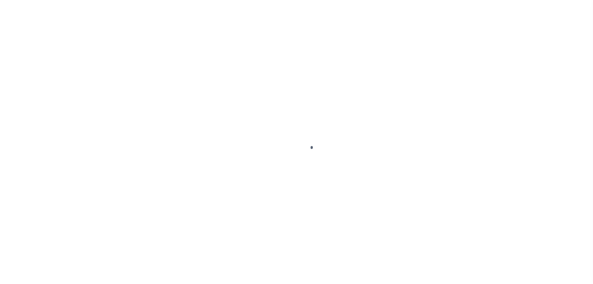
select select "PYD"
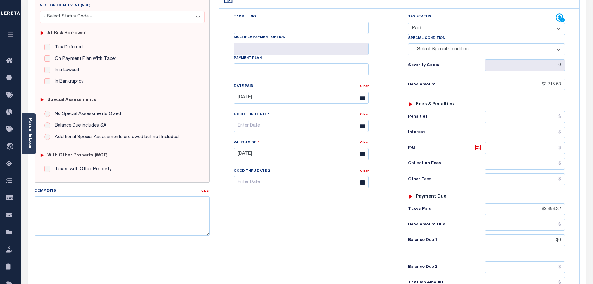
scroll to position [125, 0]
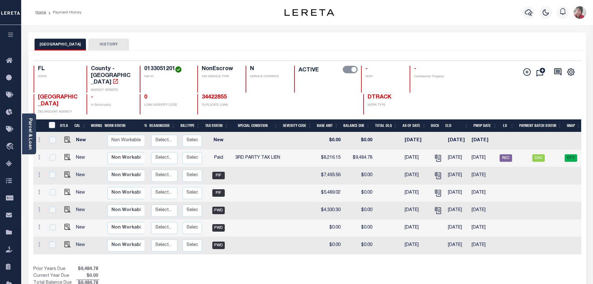
scroll to position [0, 73]
click at [64, 154] on img "" at bounding box center [67, 157] width 6 height 6
checkbox input "true"
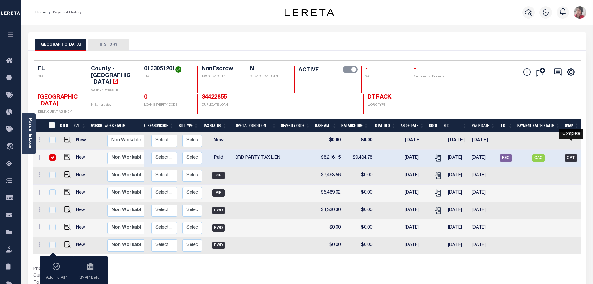
click at [574, 154] on span "CPT" at bounding box center [571, 157] width 12 height 7
checkbox input "false"
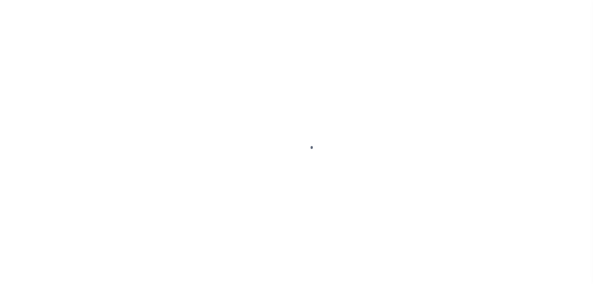
select select "PYD"
select select "20"
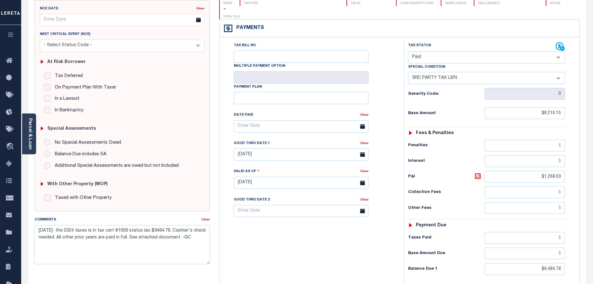
scroll to position [93, 0]
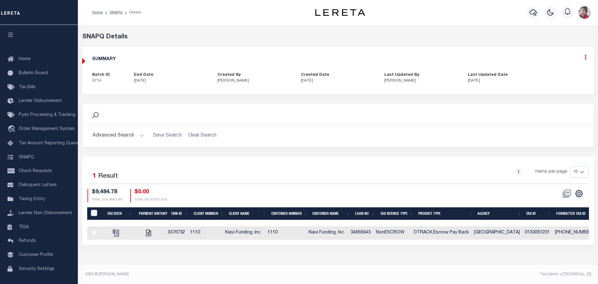
click at [586, 59] on icon at bounding box center [586, 57] width 2 height 5
click at [556, 74] on link "Edit" at bounding box center [569, 75] width 49 height 10
select select "CPT"
checkbox input "true"
type textarea "[DATE]- See LD #45071 with a funding date of [DATE]. - the 2024 taxes is in tax…"
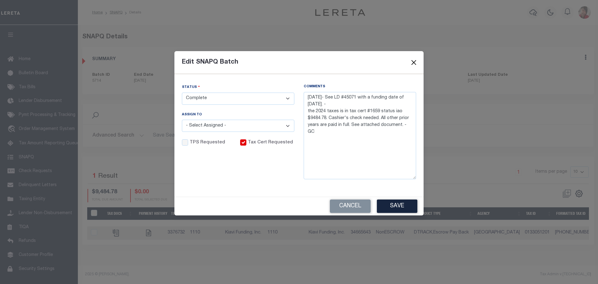
click at [415, 60] on button "Close" at bounding box center [414, 63] width 8 height 8
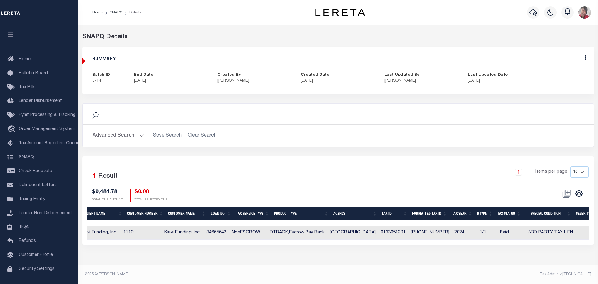
click at [158, 51] on div "SUMMARY Batch ID 5714 End Date 07/16/2025 Created By Cole, Gloria Created Date …" at bounding box center [338, 70] width 512 height 47
click at [121, 13] on link "SNAPQ" at bounding box center [116, 13] width 13 height 4
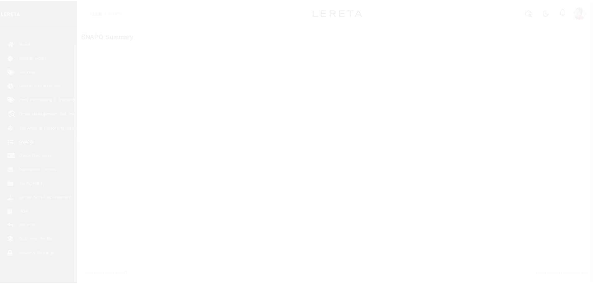
scroll to position [20, 0]
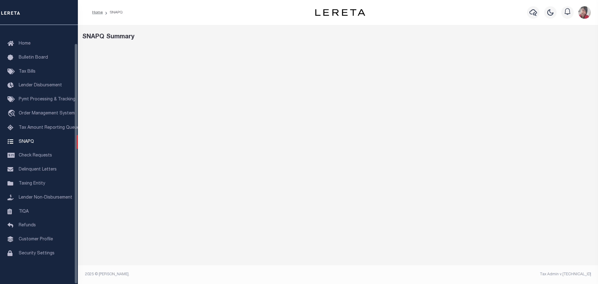
select select "100"
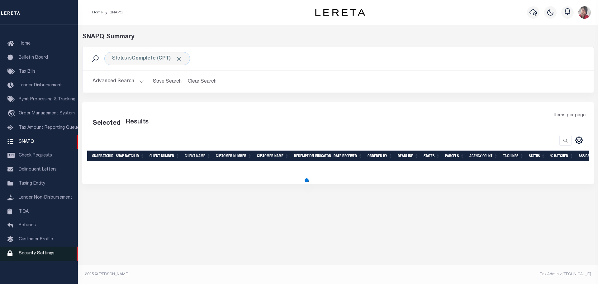
select select "100"
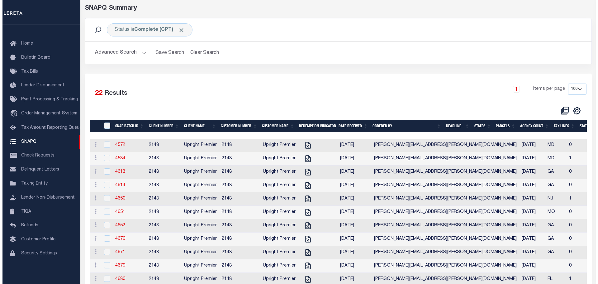
scroll to position [0, 0]
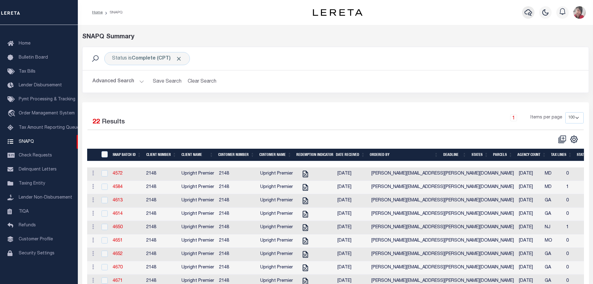
click at [532, 12] on icon "button" at bounding box center [528, 12] width 7 height 7
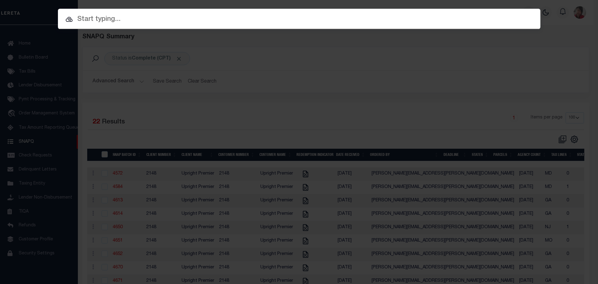
click at [295, 19] on input "text" at bounding box center [299, 19] width 483 height 11
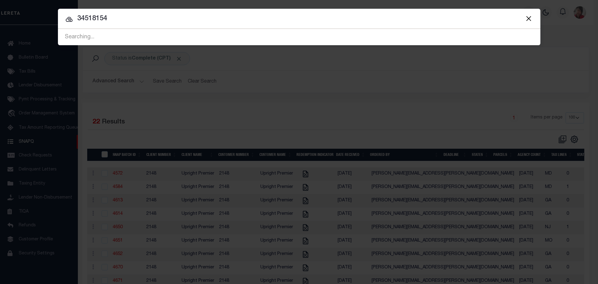
type input "34518154"
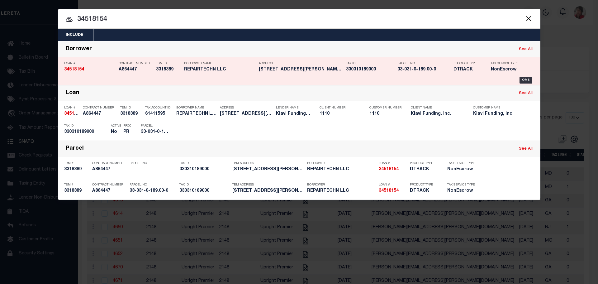
click at [235, 67] on div "Borrower Name REPAIRTECHN LLC" at bounding box center [220, 68] width 72 height 18
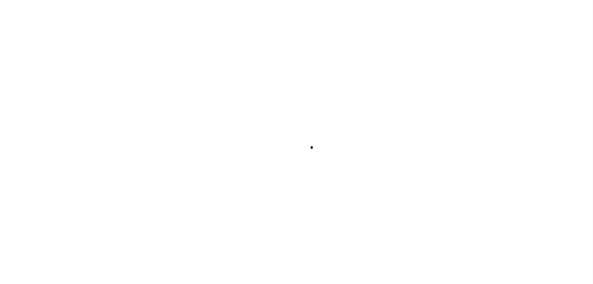
type input "34518154"
type input "REPAIRTECHN LLC"
select select "False"
select select
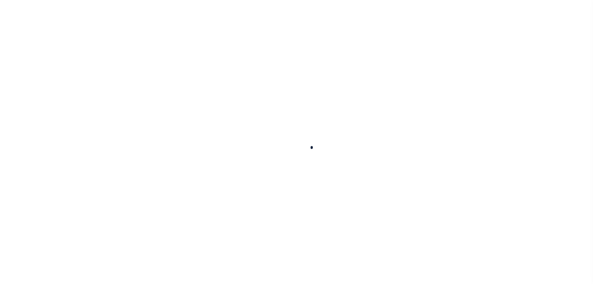
select select "10"
select select "NonEscrow"
type input "[STREET_ADDRESS][PERSON_NAME]"
select select
type input "[GEOGRAPHIC_DATA][PERSON_NAME] 44429"
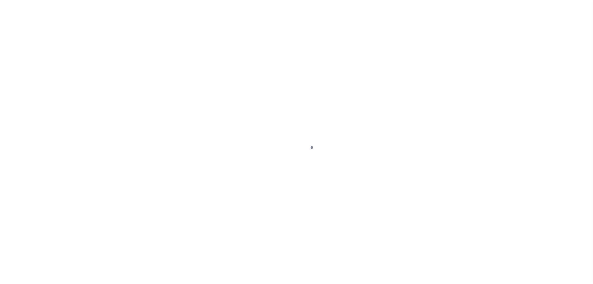
type input "OH"
select select "8518"
select select "3485"
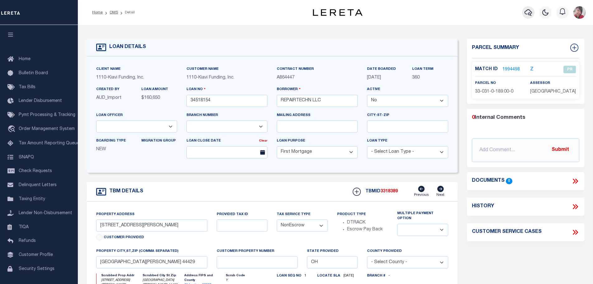
click at [528, 14] on icon "button" at bounding box center [528, 12] width 7 height 7
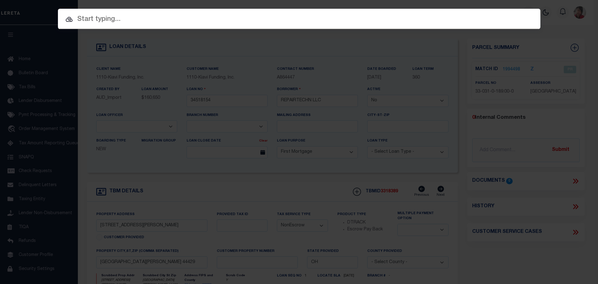
click at [231, 29] on div "Include Loans TBM Customers Borrowers Payments (Lender Non-Disb) Payments (Lend…" at bounding box center [299, 34] width 483 height 11
click at [212, 22] on input "text" at bounding box center [299, 19] width 483 height 11
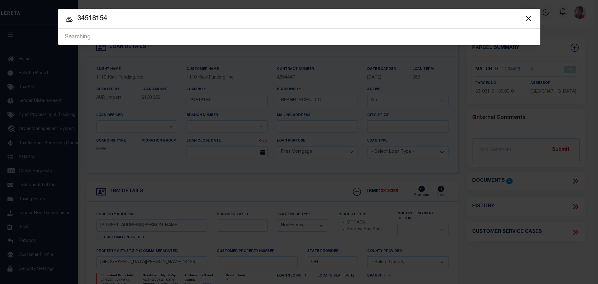
type input "34518154"
click at [230, 38] on div "Searching..." at bounding box center [299, 37] width 483 height 16
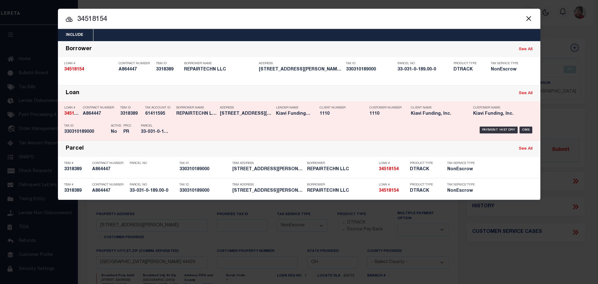
click at [219, 128] on div "Payment History OMS" at bounding box center [356, 130] width 356 height 18
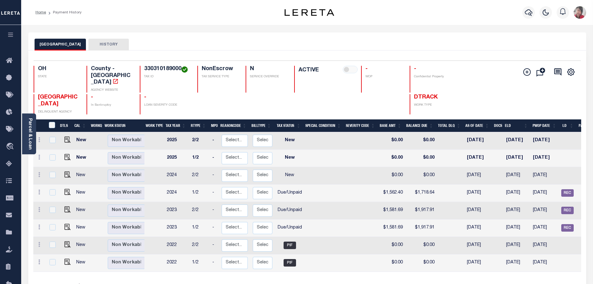
scroll to position [0, 62]
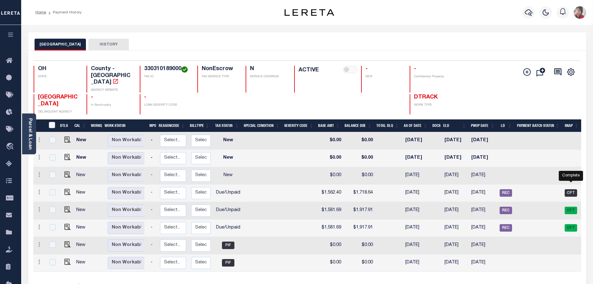
click at [572, 189] on span "CPT" at bounding box center [571, 192] width 12 height 7
checkbox input "true"
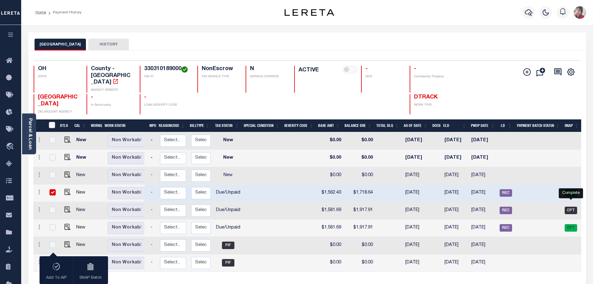
click at [572, 207] on span "CPT" at bounding box center [571, 210] width 12 height 7
checkbox input "true"
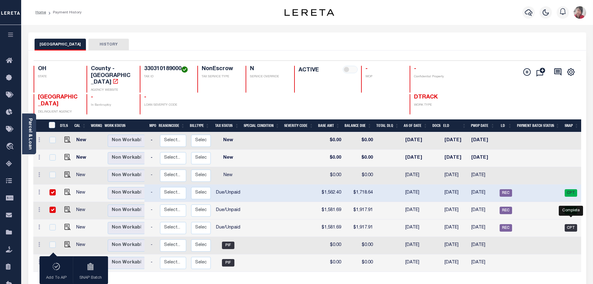
click at [572, 224] on span "CPT" at bounding box center [571, 227] width 12 height 7
checkbox input "true"
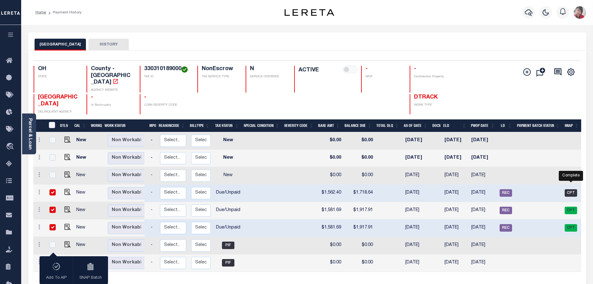
click at [568, 189] on span "CPT" at bounding box center [571, 192] width 12 height 7
checkbox input "false"
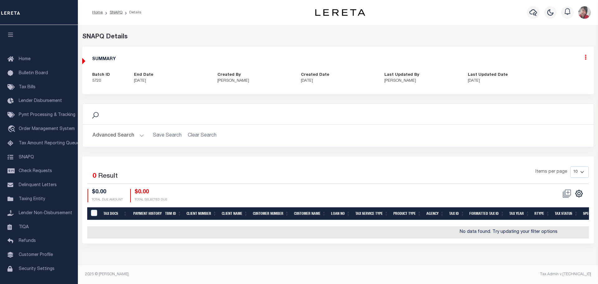
click at [585, 61] on link at bounding box center [586, 57] width 2 height 5
click at [553, 76] on link "Edit" at bounding box center [569, 75] width 49 height 10
select select "CPT"
checkbox input "true"
type textarea "7/14-2025- See LD #45141 with a funding date of [DATE]. - -The 2023 1/2 and 2/2…"
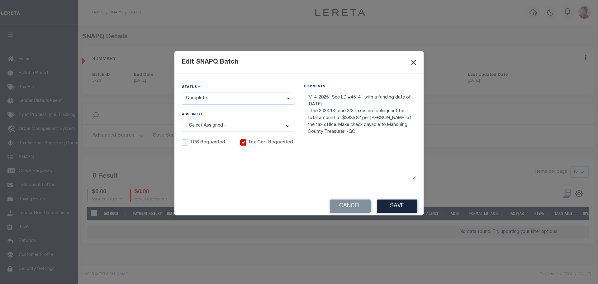
click at [412, 63] on button "Close" at bounding box center [414, 63] width 8 height 8
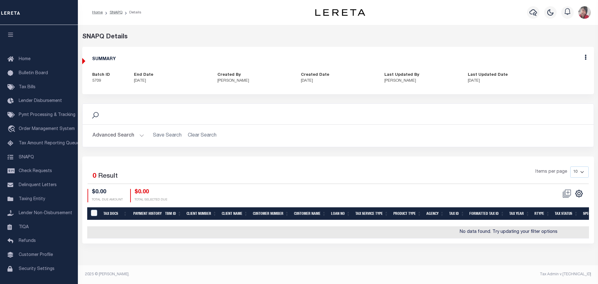
click at [519, 126] on div "Advanced Search Save Search Clear Search Tax Service Type Is Is Contains ESCROW…" at bounding box center [338, 136] width 511 height 22
click at [534, 13] on icon "button" at bounding box center [533, 12] width 7 height 7
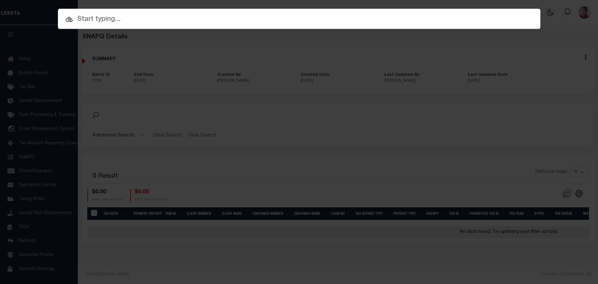
click at [293, 21] on input "text" at bounding box center [299, 19] width 483 height 11
paste input "34518154"
type input "34518154"
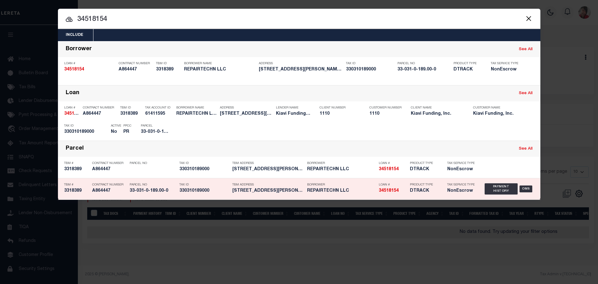
click at [222, 190] on h5 "330310189000" at bounding box center [204, 190] width 50 height 5
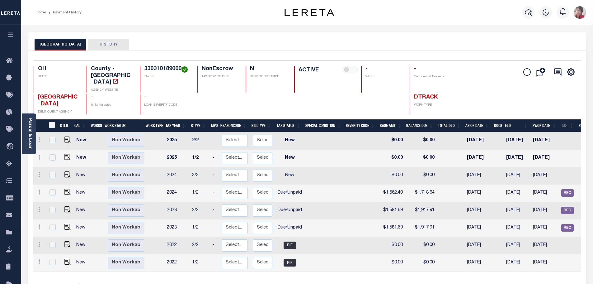
scroll to position [0, 62]
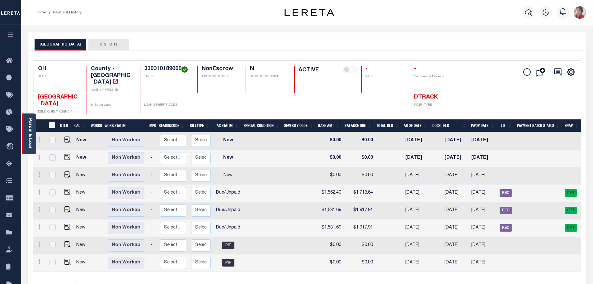
click at [28, 134] on link "Parcel & Loan" at bounding box center [30, 133] width 4 height 31
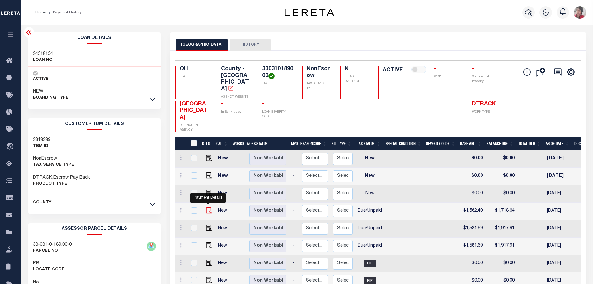
click at [208, 207] on img "" at bounding box center [209, 210] width 6 height 6
checkbox input "true"
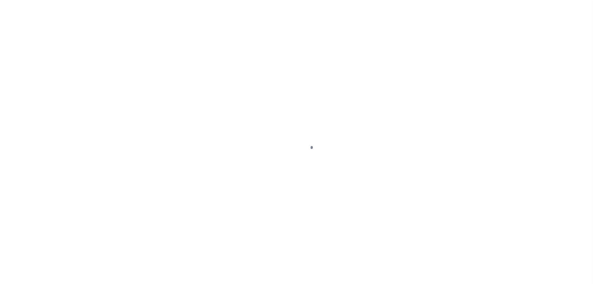
select select "DUE"
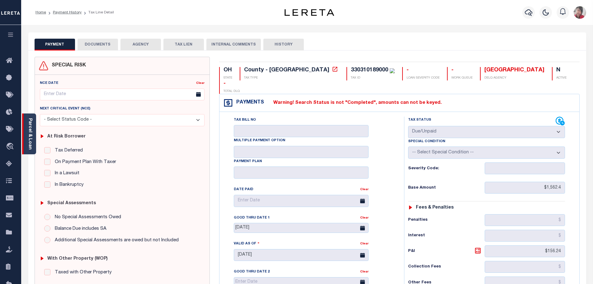
click at [33, 136] on div "Parcel & Loan" at bounding box center [29, 133] width 14 height 41
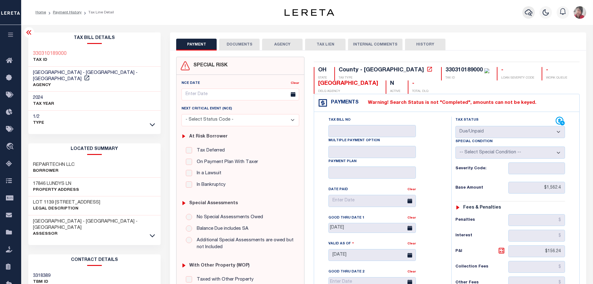
click at [529, 11] on icon "button" at bounding box center [528, 12] width 7 height 7
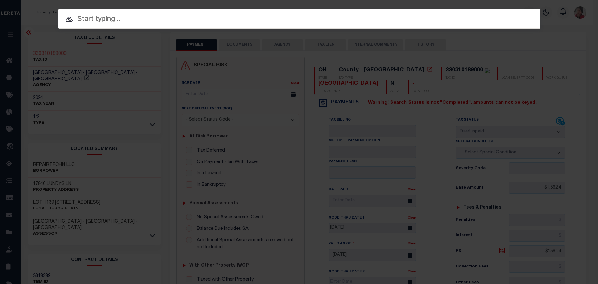
click at [335, 18] on input "text" at bounding box center [299, 19] width 483 height 11
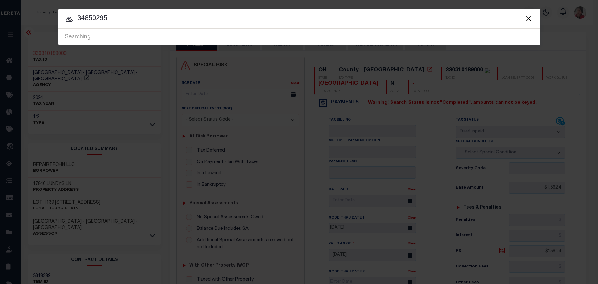
type input "34850295"
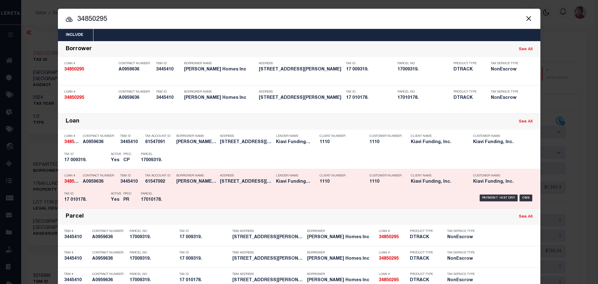
click at [187, 195] on div "Payment History OMS" at bounding box center [356, 198] width 356 height 18
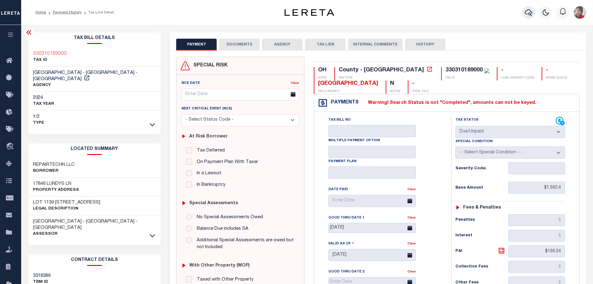
click at [528, 13] on icon "button" at bounding box center [528, 12] width 7 height 7
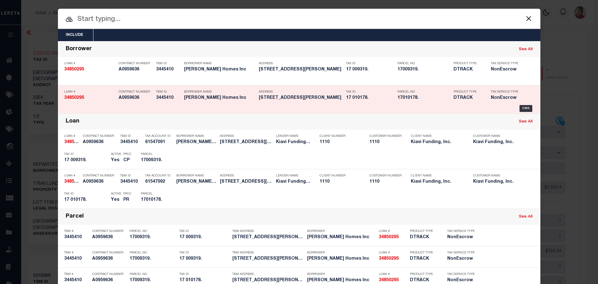
click at [471, 96] on h5 "DTRACK" at bounding box center [468, 97] width 28 height 5
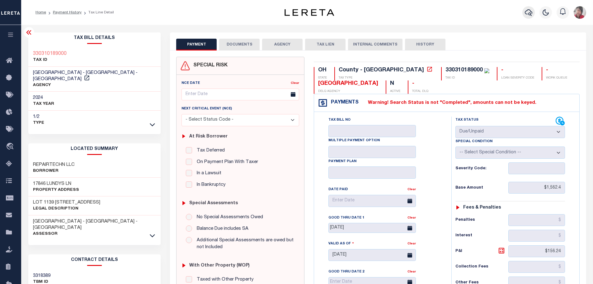
click at [531, 14] on icon "button" at bounding box center [528, 12] width 7 height 7
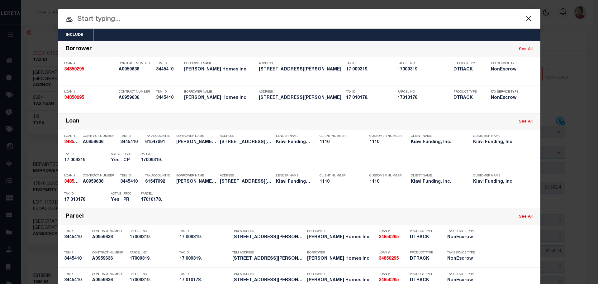
click at [390, 75] on div "Tax ID 17 009319." at bounding box center [370, 68] width 48 height 18
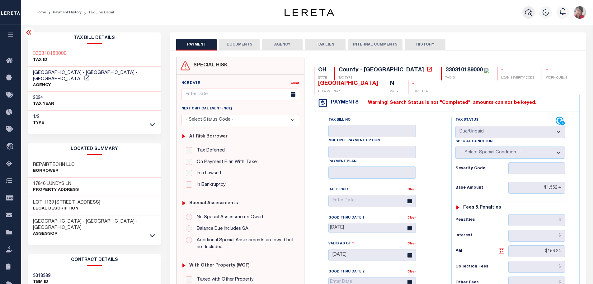
click at [531, 10] on icon "button" at bounding box center [528, 12] width 7 height 7
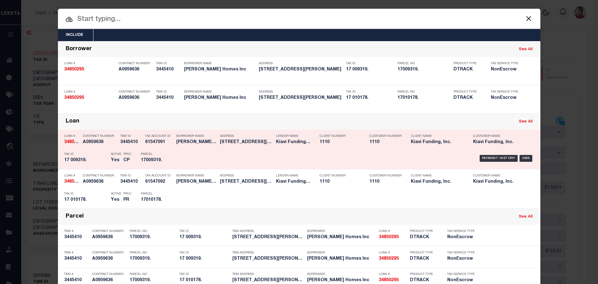
click at [347, 156] on div "Payment History OMS" at bounding box center [356, 158] width 356 height 18
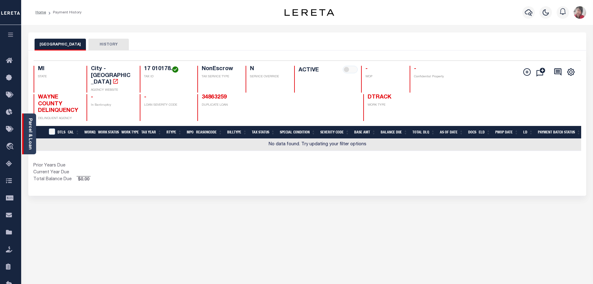
click at [33, 138] on div "Parcel & Loan" at bounding box center [29, 133] width 14 height 41
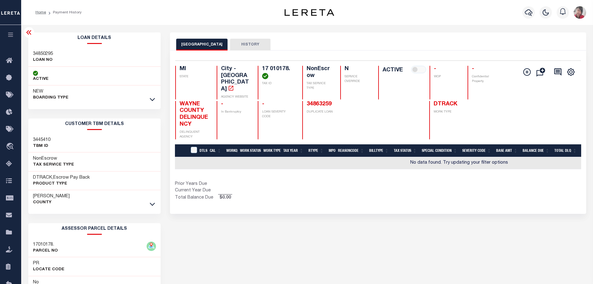
click at [98, 45] on div "Loan Details 34850295 LOAN NO NEW" at bounding box center [94, 68] width 133 height 72
click at [235, 44] on button "HISTORY" at bounding box center [250, 45] width 40 height 12
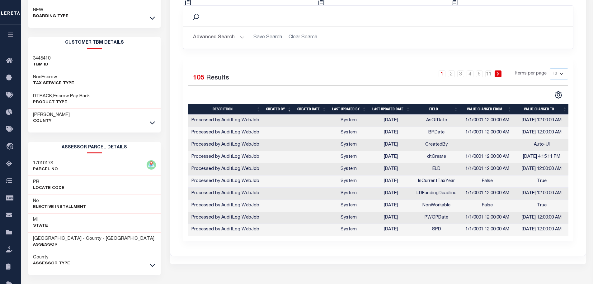
scroll to position [93, 0]
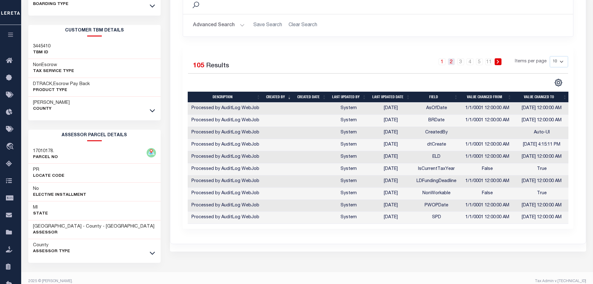
click at [453, 63] on link "2" at bounding box center [451, 61] width 7 height 7
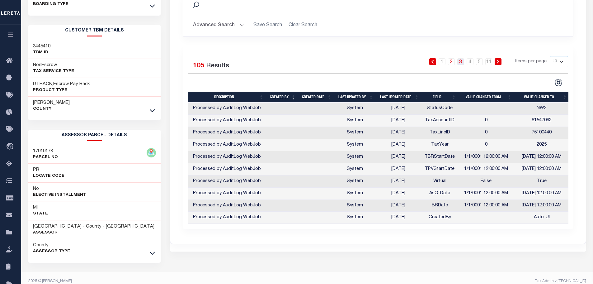
click at [462, 63] on link "3" at bounding box center [461, 61] width 7 height 7
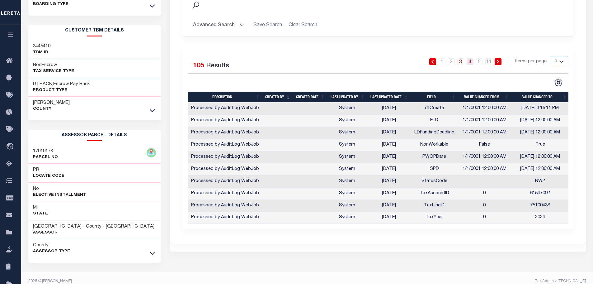
click at [471, 63] on link "4" at bounding box center [470, 61] width 7 height 7
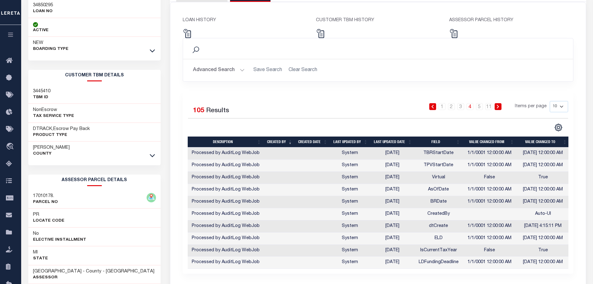
scroll to position [31, 0]
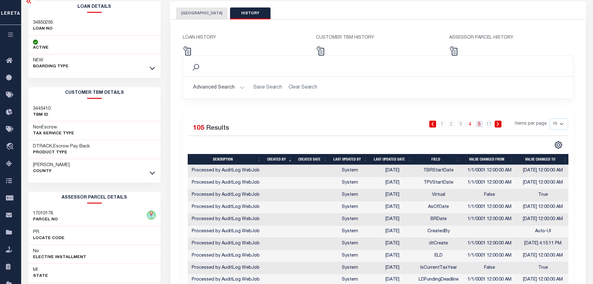
click at [480, 126] on link "5" at bounding box center [479, 124] width 7 height 7
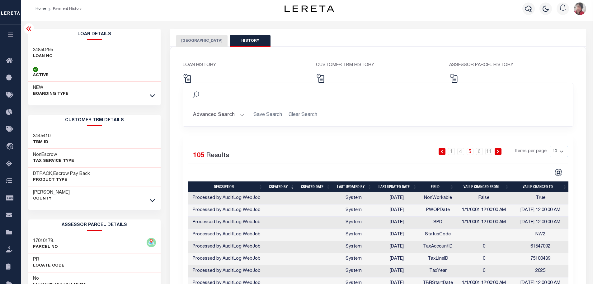
scroll to position [0, 0]
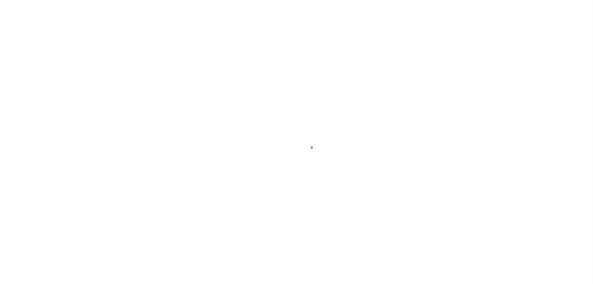
select select "10"
select select "NonEscrow"
type input "[STREET_ADDRESS][PERSON_NAME]"
type input "17009319."
type input "DETROIT MI 48214"
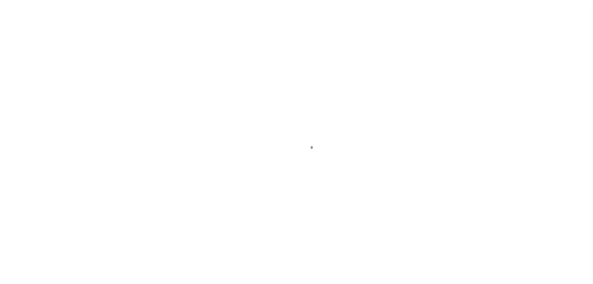
type input "MI"
select select
select select "8518"
select select "3485"
select select "2"
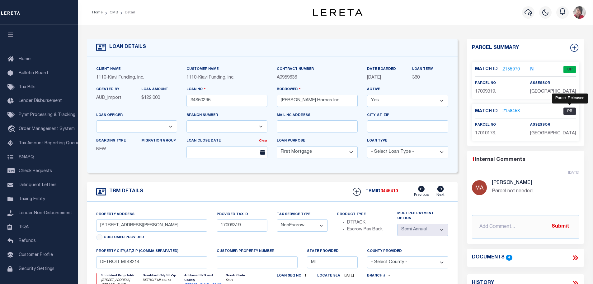
click at [570, 110] on span "PR" at bounding box center [570, 110] width 12 height 7
click at [509, 110] on link "2158458" at bounding box center [511, 111] width 17 height 7
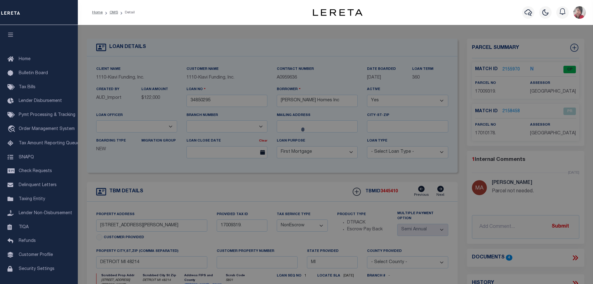
checkbox input "false"
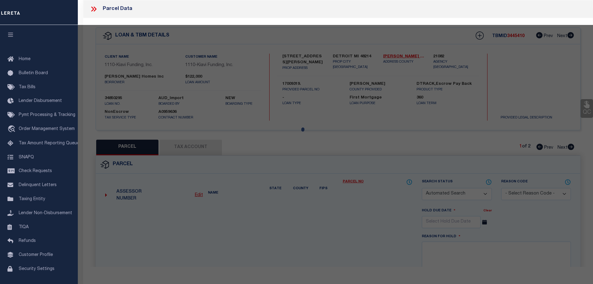
select select "PR"
type input "F STREET INVESTMENTS LLC"
select select "ATL"
select select "ADD"
type input "3739 VAN DYKE ST"
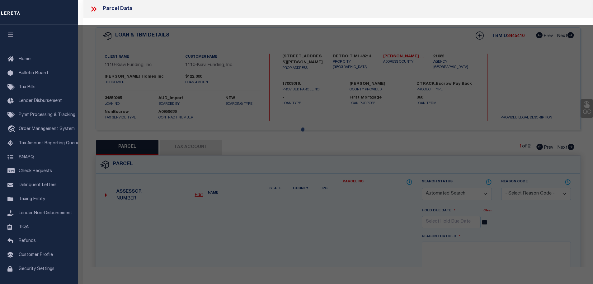
checkbox input "false"
type input "DETROIT, MI 48214"
type textarea "W VAN DYKE 14 HUGO SCHERERS SUB L24 P42 PLATS, W C R 17/69 30 X 145"
type textarea "Parcel not needed."
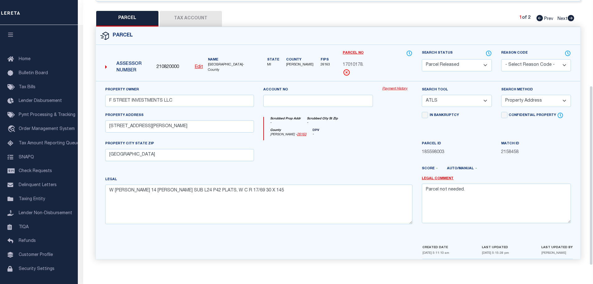
scroll to position [129, 0]
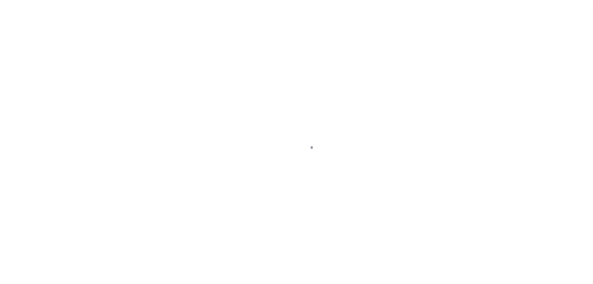
select select "10"
select select "NonEscrow"
type input "[STREET_ADDRESS][PERSON_NAME]"
type input "17009319."
type input "DETROIT MI 48214"
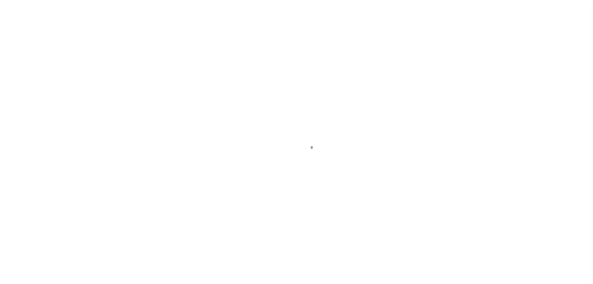
type input "MI"
select select
select select "8518"
select select "3485"
select select "2"
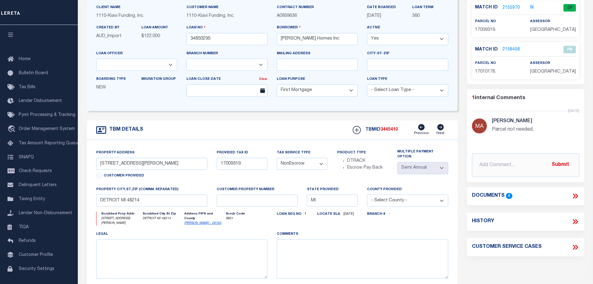
scroll to position [62, 0]
click at [577, 221] on icon at bounding box center [576, 221] width 8 height 8
select select "100"
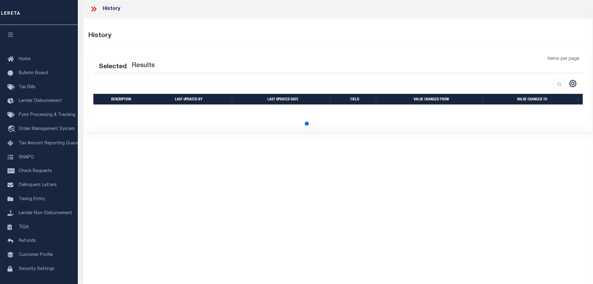
select select "100"
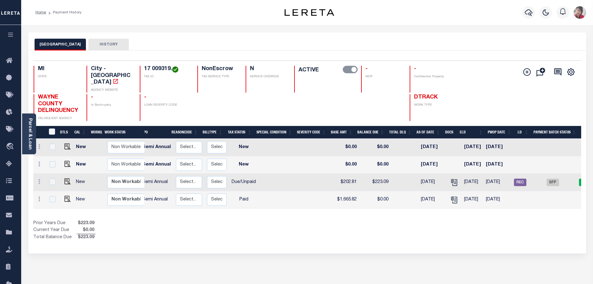
scroll to position [0, 86]
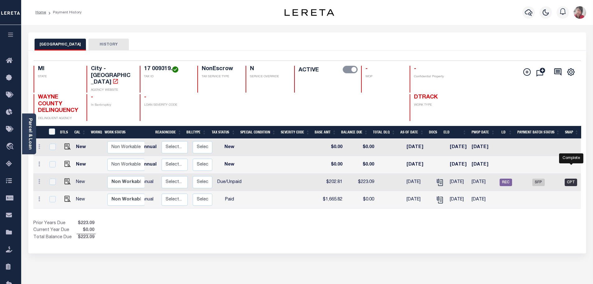
click at [570, 178] on span "CPT" at bounding box center [571, 181] width 12 height 7
checkbox input "true"
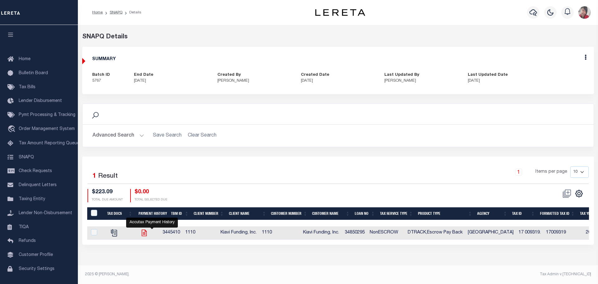
click at [147, 233] on icon "" at bounding box center [144, 233] width 5 height 7
checkbox input "true"
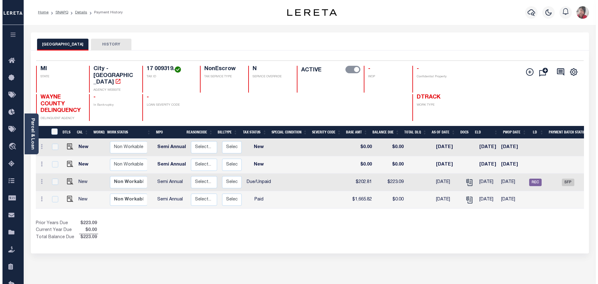
scroll to position [0, 86]
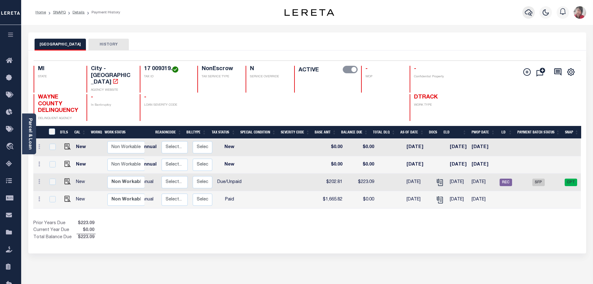
click at [527, 14] on icon "button" at bounding box center [528, 12] width 7 height 7
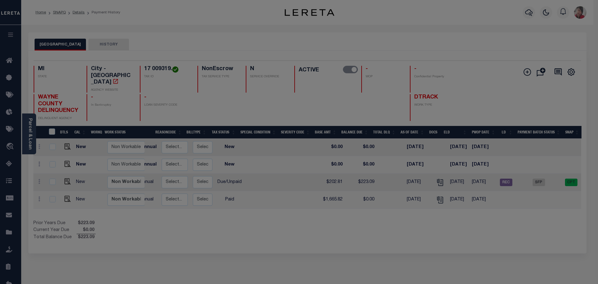
scroll to position [0, 82]
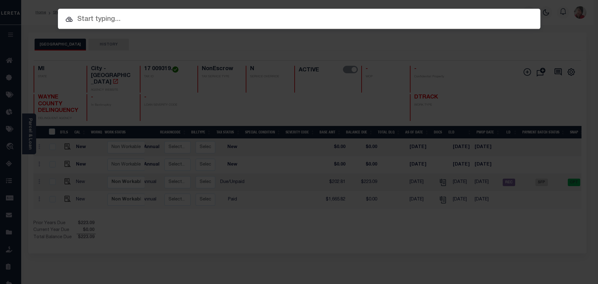
click at [295, 20] on input "text" at bounding box center [299, 19] width 483 height 11
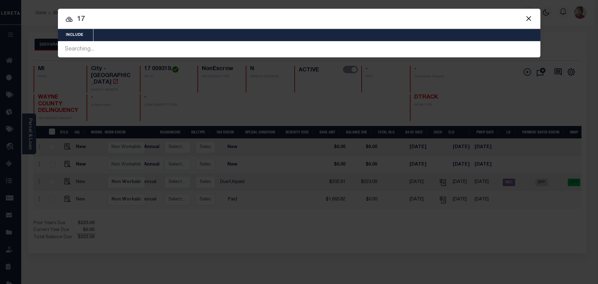
type input "1"
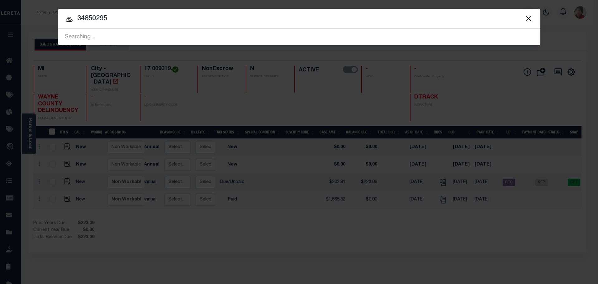
type input "34850295"
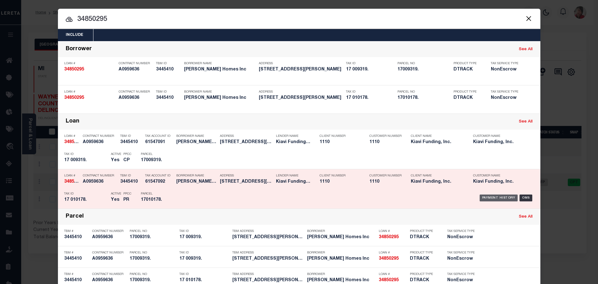
click at [490, 197] on div "Payment History" at bounding box center [499, 197] width 38 height 7
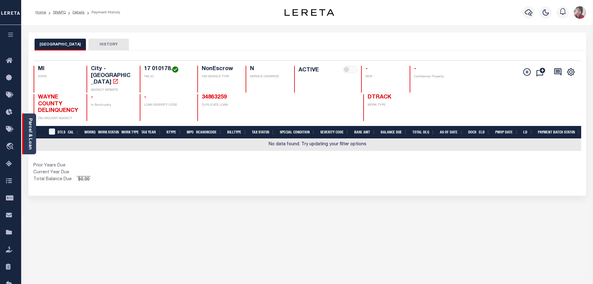
click at [33, 128] on div "Parcel & Loan" at bounding box center [29, 133] width 14 height 41
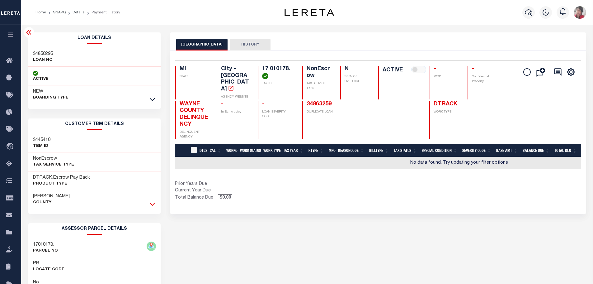
click at [153, 203] on icon at bounding box center [152, 204] width 5 height 7
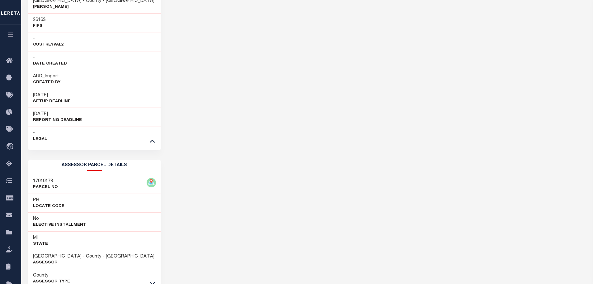
scroll to position [308, 0]
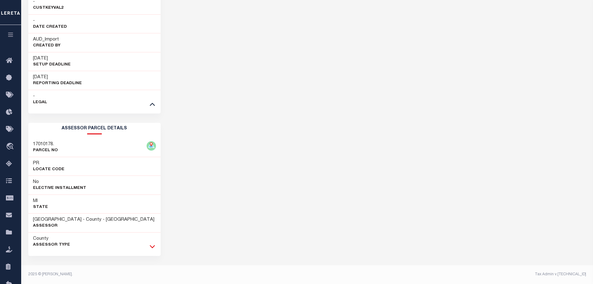
click at [151, 247] on icon at bounding box center [152, 246] width 5 height 3
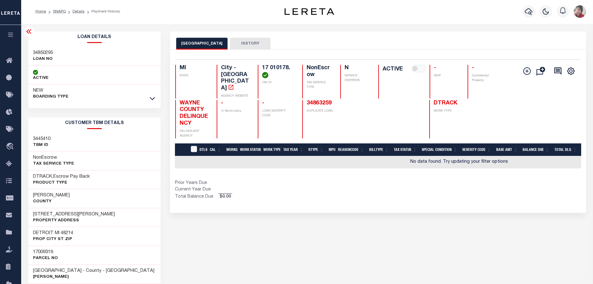
scroll to position [0, 0]
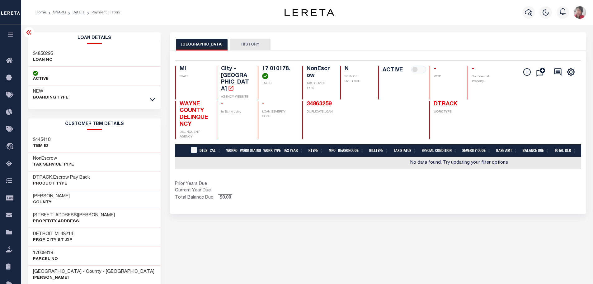
click at [249, 44] on button "HISTORY" at bounding box center [250, 45] width 40 height 12
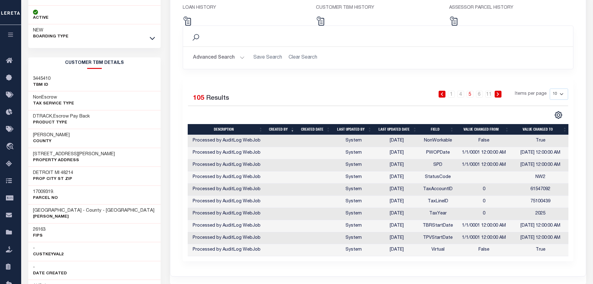
scroll to position [62, 0]
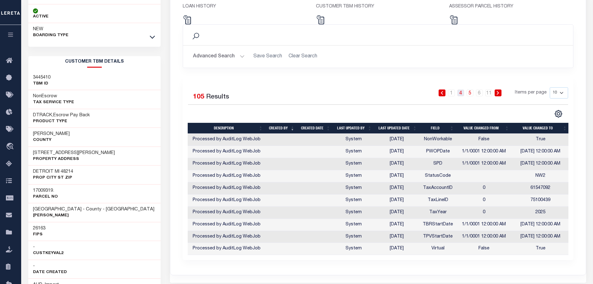
click at [462, 93] on link "4" at bounding box center [461, 92] width 7 height 7
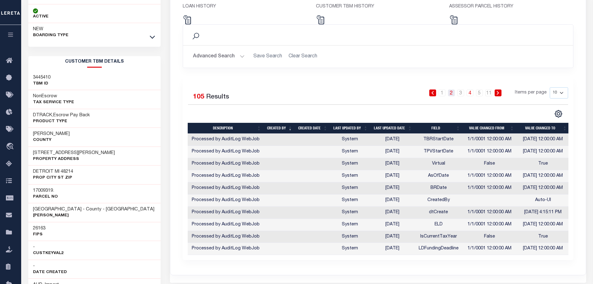
click at [454, 93] on link "2" at bounding box center [451, 92] width 7 height 7
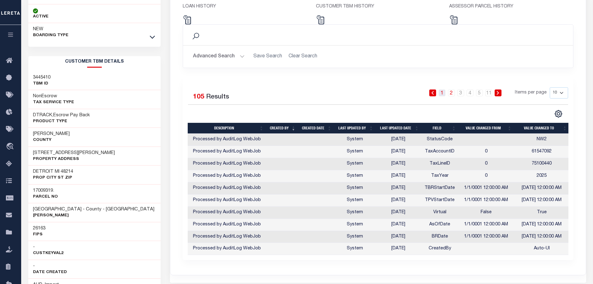
click at [443, 94] on link "1" at bounding box center [442, 92] width 7 height 7
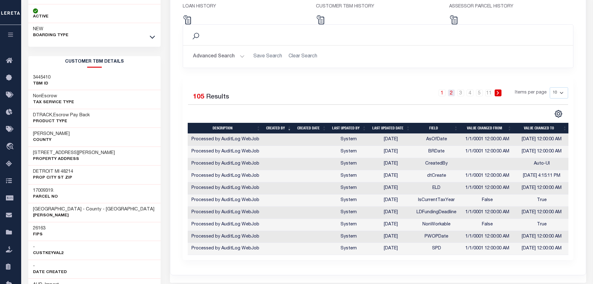
click at [454, 93] on link "2" at bounding box center [451, 92] width 7 height 7
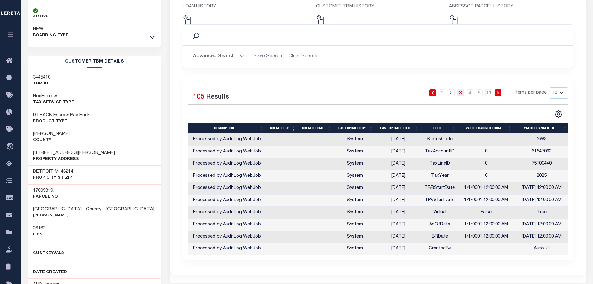
click at [461, 94] on link "3" at bounding box center [461, 92] width 7 height 7
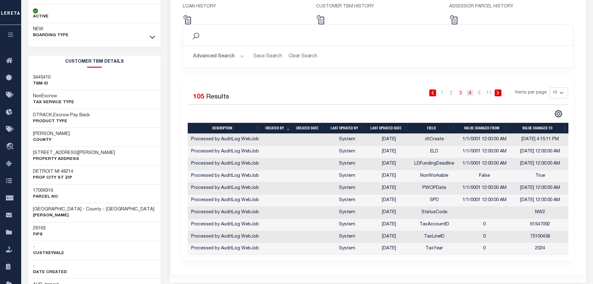
click at [471, 95] on link "4" at bounding box center [470, 92] width 7 height 7
